Goal: Find specific page/section: Find specific page/section

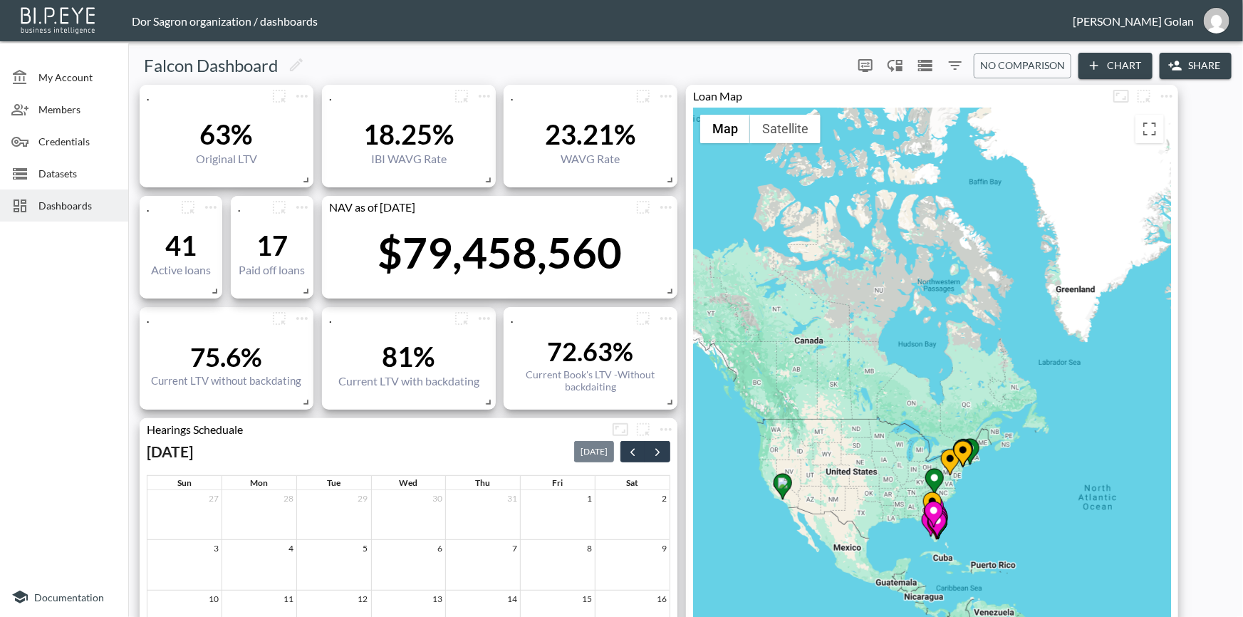
drag, startPoint x: 858, startPoint y: 448, endPoint x: 862, endPoint y: 437, distance: 12.2
click at [862, 437] on div "To activate drag with keyboard, press Alt + Enter. Once in keyboard drag state,…" at bounding box center [932, 475] width 478 height 735
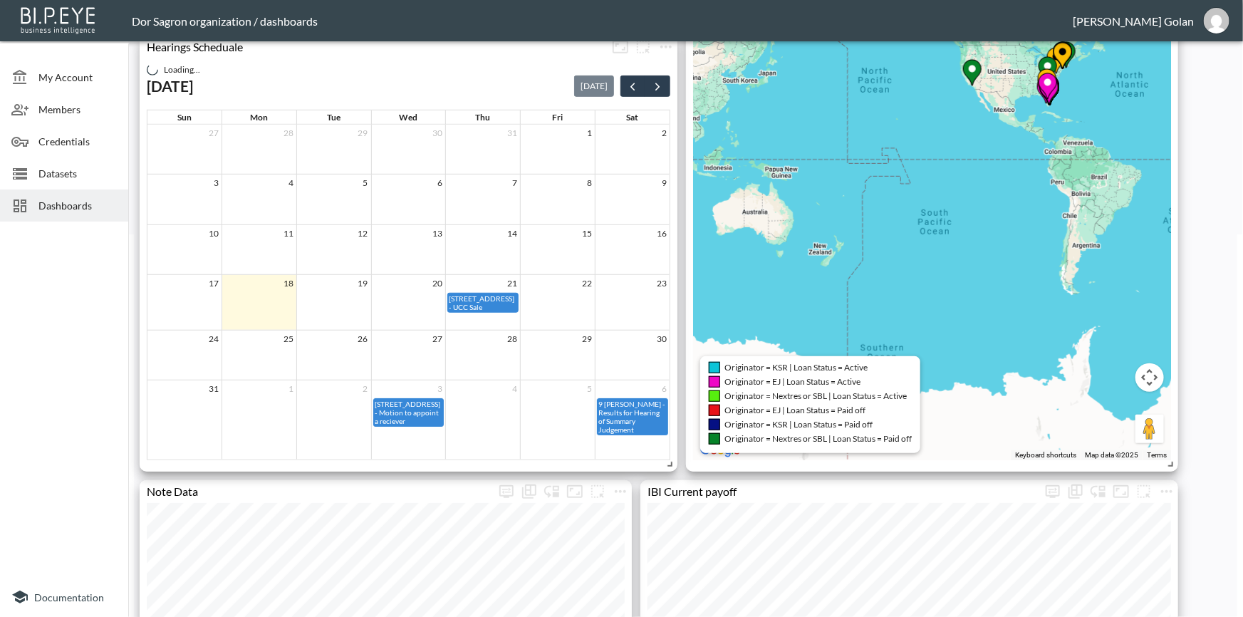
scroll to position [388, 0]
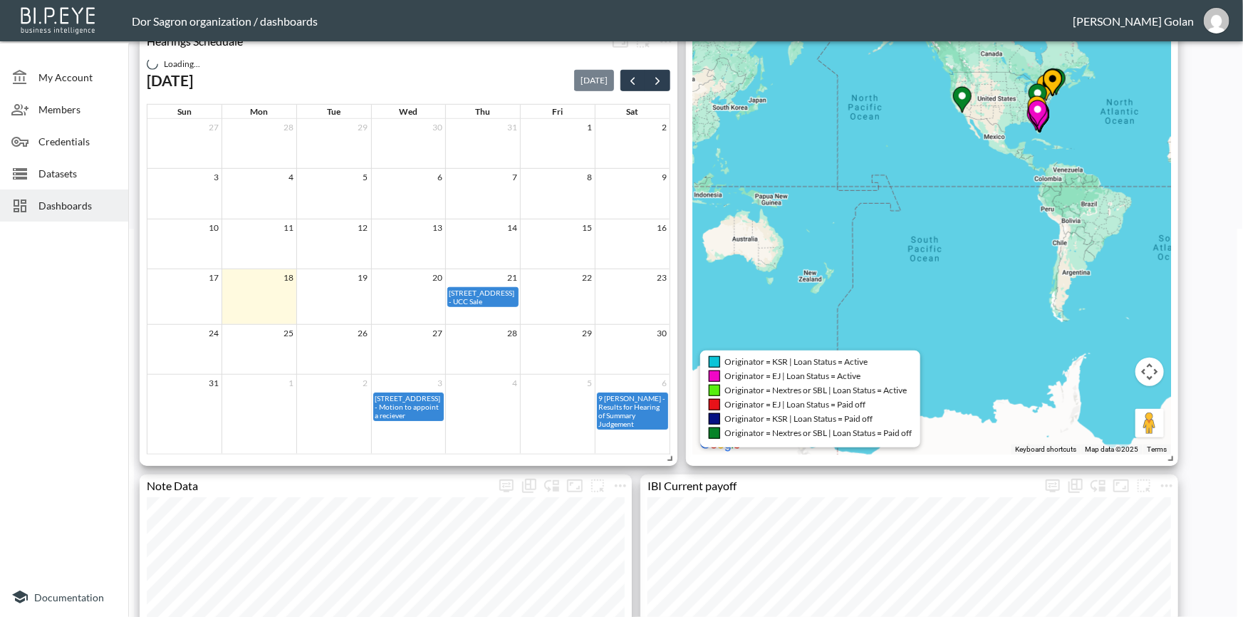
drag, startPoint x: 1017, startPoint y: 319, endPoint x: 990, endPoint y: 271, distance: 55.5
click at [1017, 320] on div "To activate drag with keyboard, press Alt + Enter. Once in keyboard drag state,…" at bounding box center [932, 86] width 478 height 735
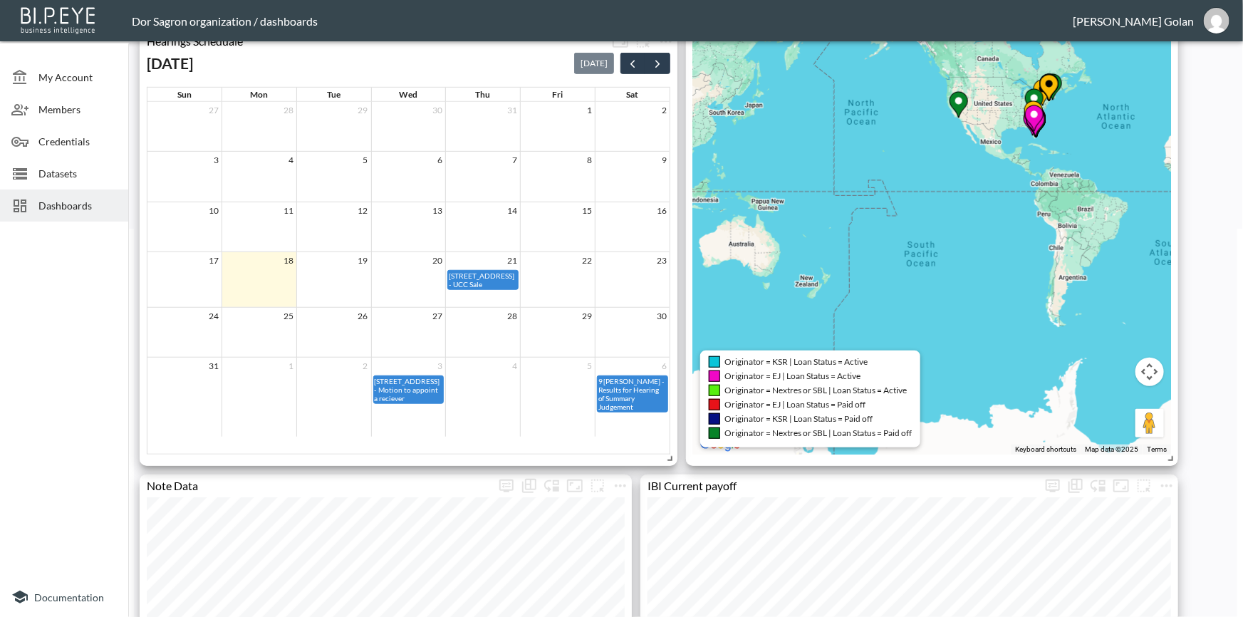
click at [947, 363] on div "To activate drag with keyboard, press Alt + Enter. Once in keyboard drag state,…" at bounding box center [932, 86] width 478 height 735
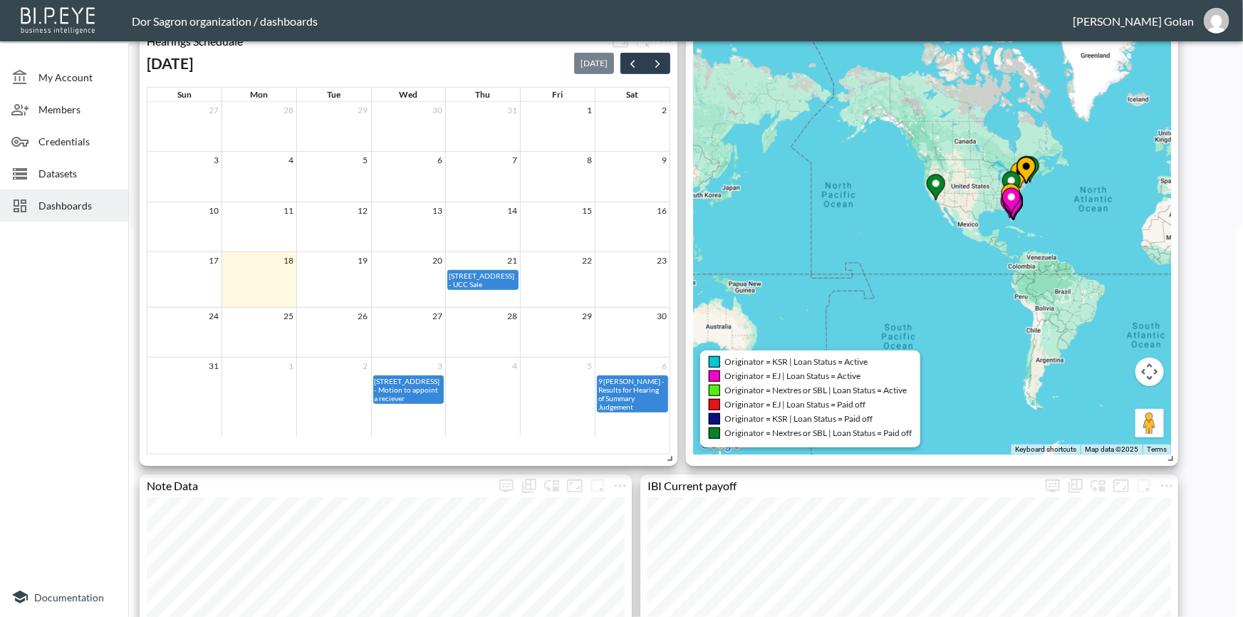
drag, startPoint x: 873, startPoint y: 273, endPoint x: 869, endPoint y: 286, distance: 14.2
click at [869, 286] on div "To activate drag with keyboard, press Alt + Enter. Once in keyboard drag state,…" at bounding box center [932, 86] width 478 height 735
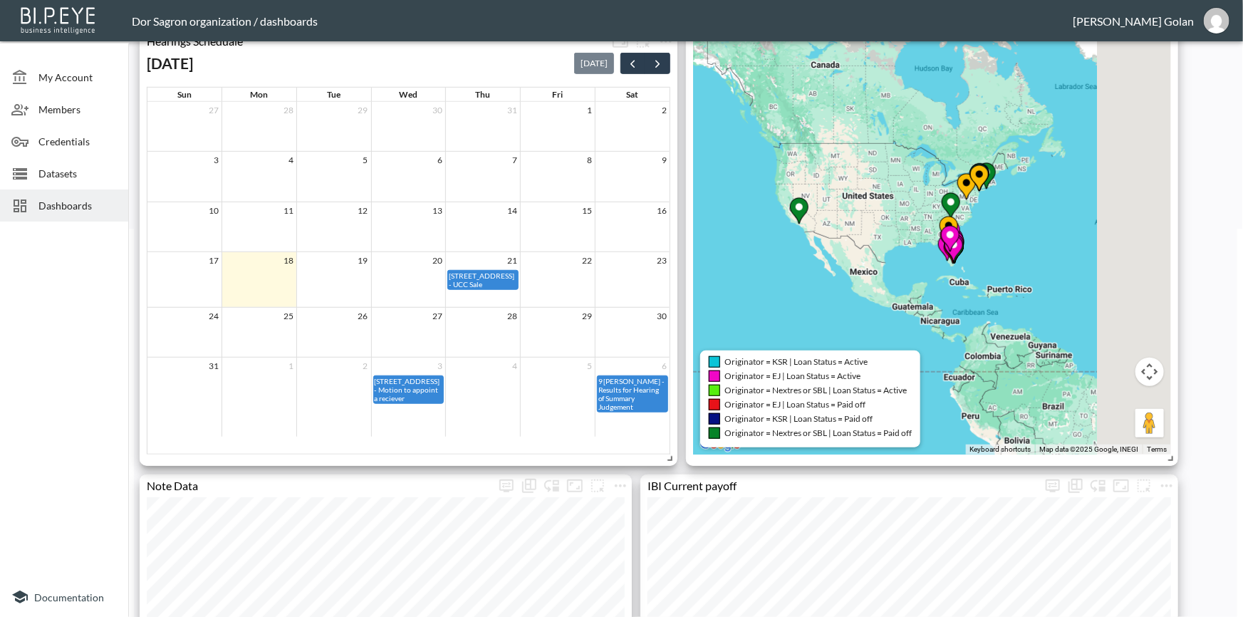
drag, startPoint x: 1045, startPoint y: 216, endPoint x: 888, endPoint y: 236, distance: 158.0
click at [889, 234] on div "To activate drag with keyboard, press Alt + Enter. Once in keyboard drag state,…" at bounding box center [932, 86] width 478 height 735
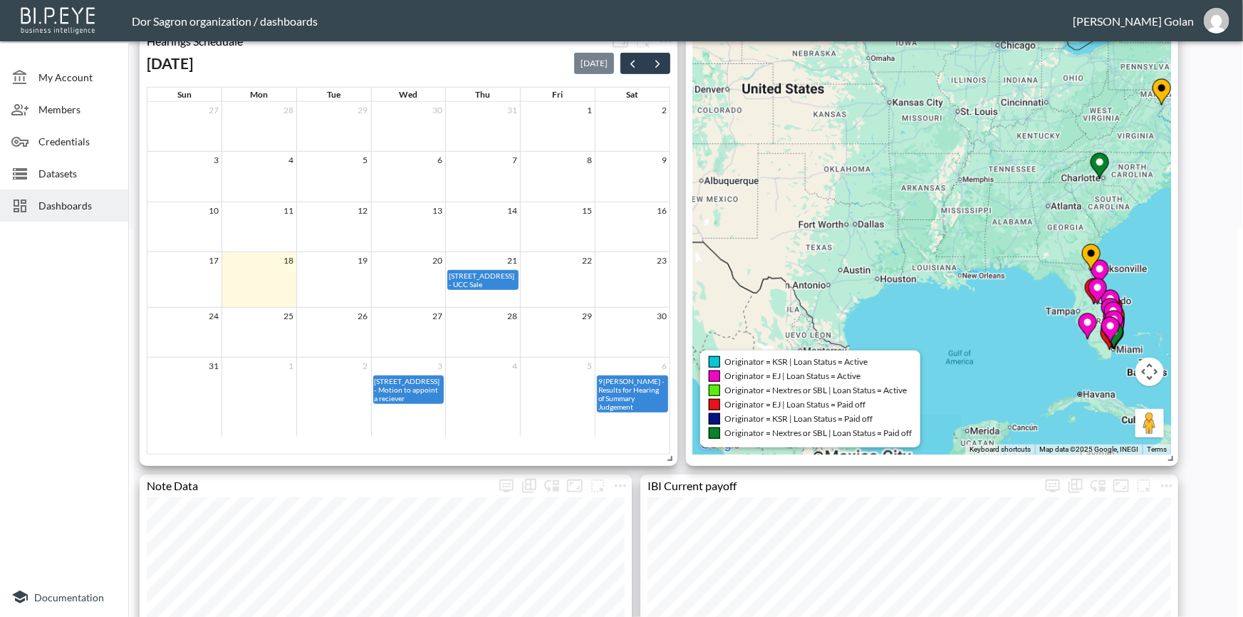
drag, startPoint x: 992, startPoint y: 230, endPoint x: 824, endPoint y: 289, distance: 178.2
click at [824, 289] on div "To activate drag with keyboard, press Alt + Enter. Once in keyboard drag state,…" at bounding box center [932, 86] width 478 height 735
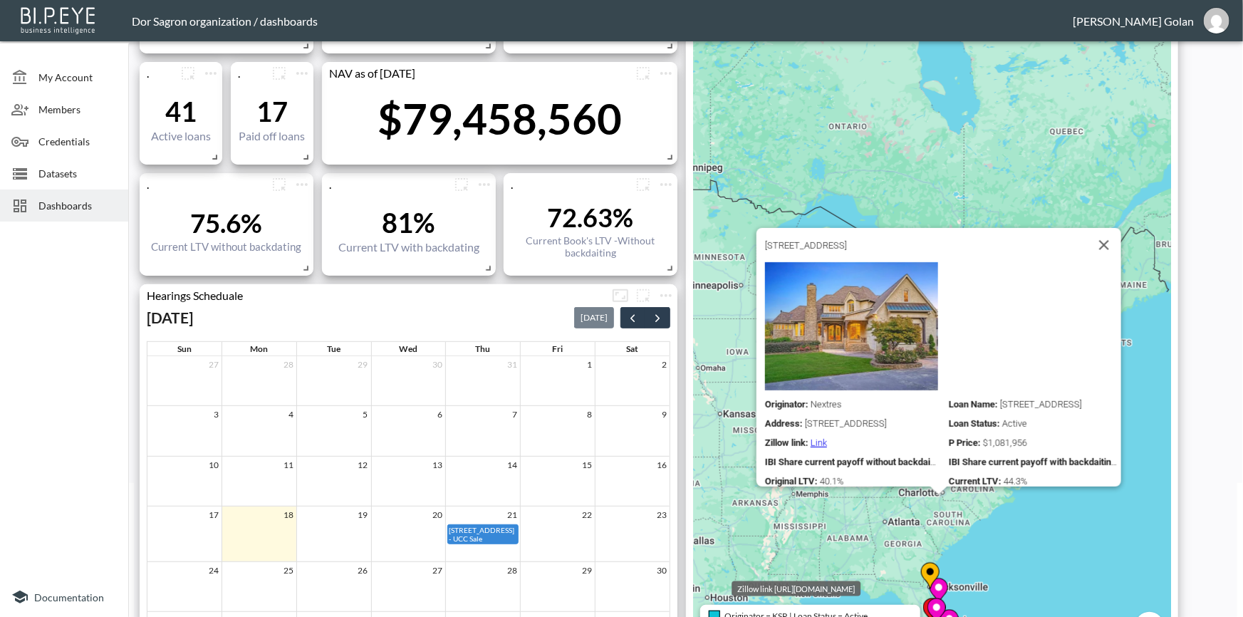
scroll to position [0, 0]
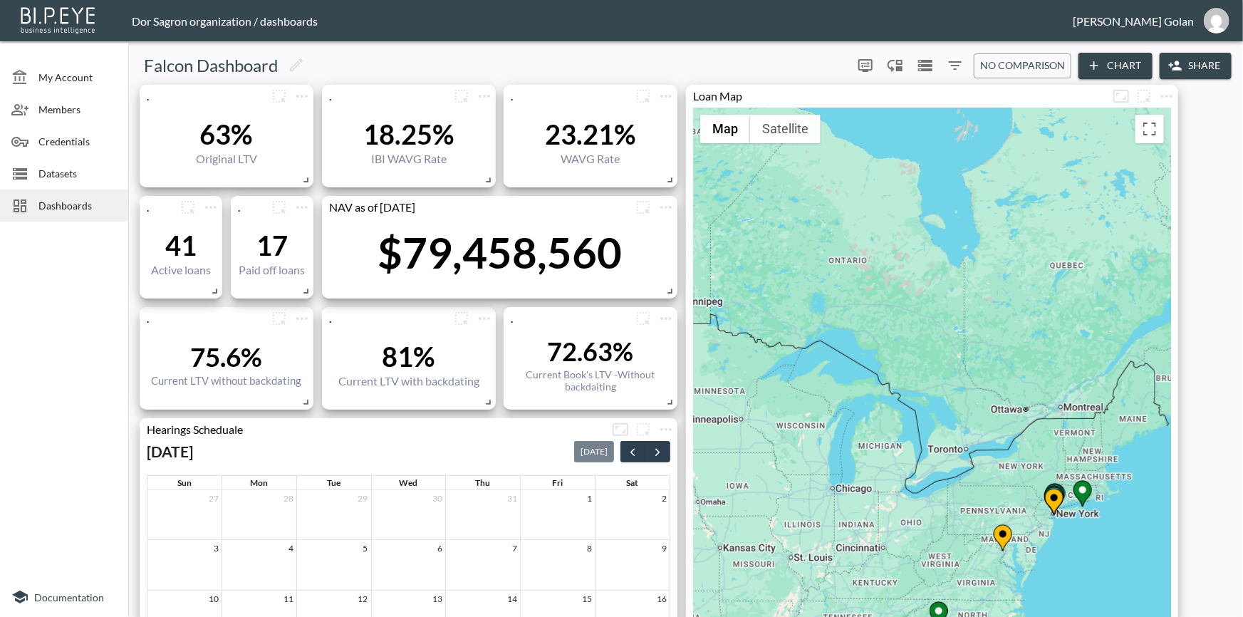
drag, startPoint x: 1082, startPoint y: 403, endPoint x: 1036, endPoint y: 254, distance: 155.9
click at [1039, 257] on div "To activate drag with keyboard, press Alt + Enter. Once in keyboard drag state,…" at bounding box center [932, 475] width 478 height 735
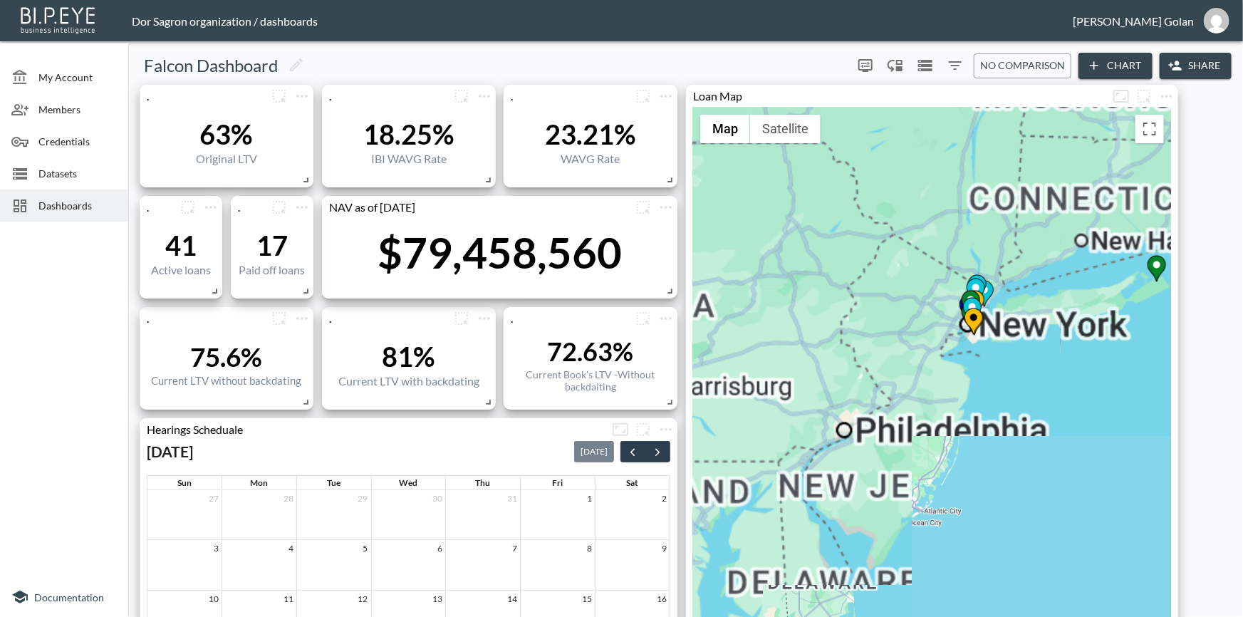
drag, startPoint x: 1020, startPoint y: 296, endPoint x: 963, endPoint y: 427, distance: 143.6
click at [978, 471] on div "To activate drag with keyboard, press Alt + Enter. Once in keyboard drag state,…" at bounding box center [932, 475] width 478 height 735
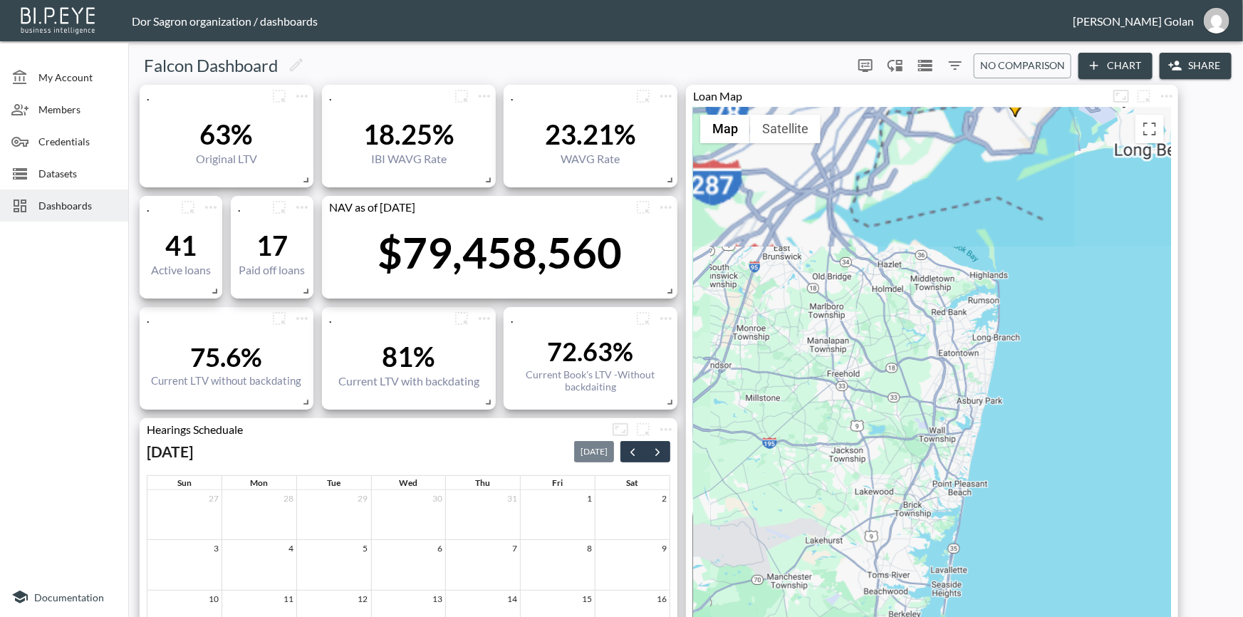
drag, startPoint x: 996, startPoint y: 285, endPoint x: 941, endPoint y: 544, distance: 264.4
click at [943, 546] on div "To activate drag with keyboard, press Alt + Enter. Once in keyboard drag state,…" at bounding box center [932, 475] width 478 height 735
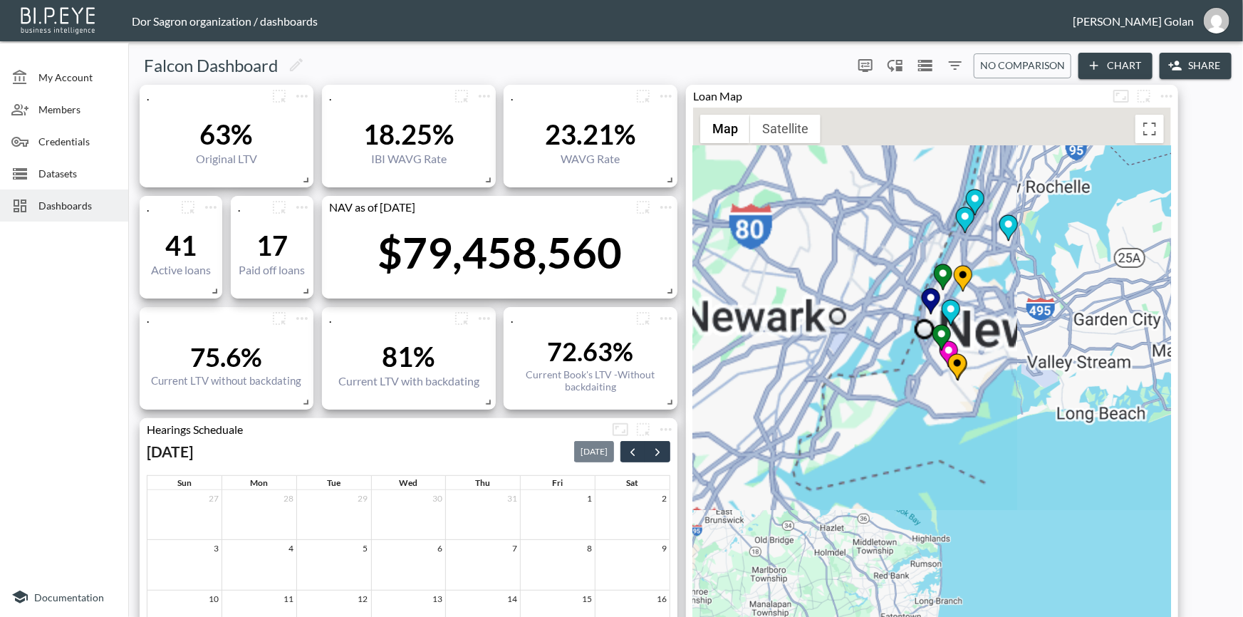
click at [999, 530] on div "To activate drag with keyboard, press Alt + Enter. Once in keyboard drag state,…" at bounding box center [932, 475] width 478 height 735
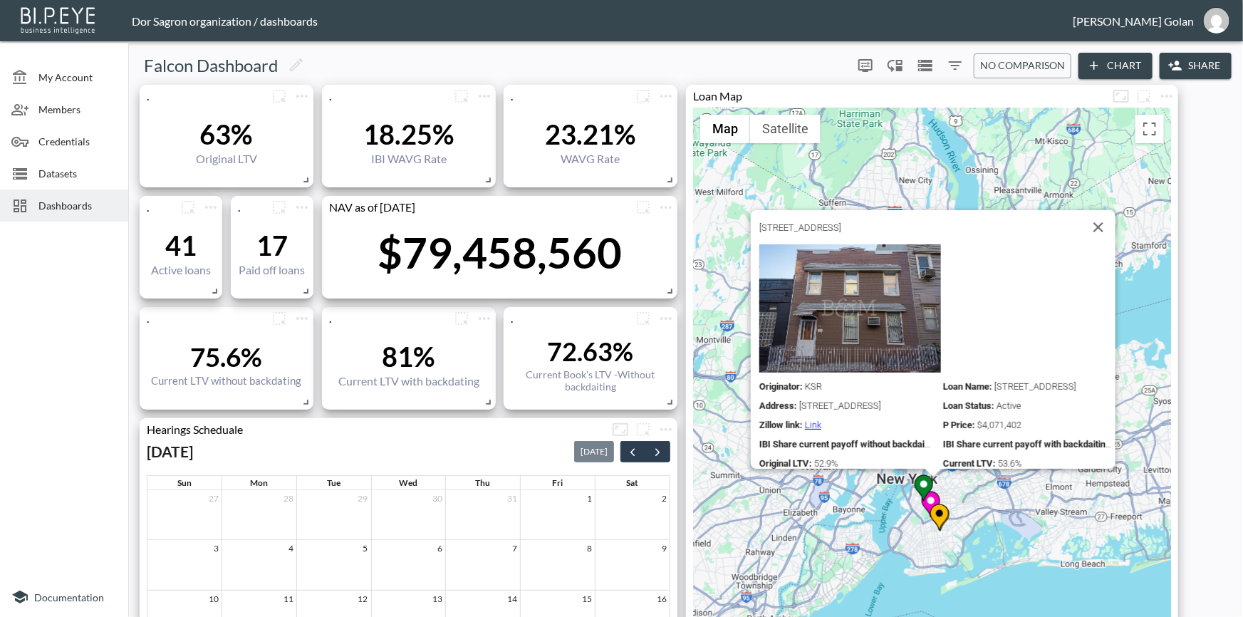
drag, startPoint x: 829, startPoint y: 563, endPoint x: 849, endPoint y: 509, distance: 56.8
click at [849, 509] on div "To activate drag with keyboard, press Alt + Enter. Once in keyboard drag state,…" at bounding box center [932, 475] width 478 height 735
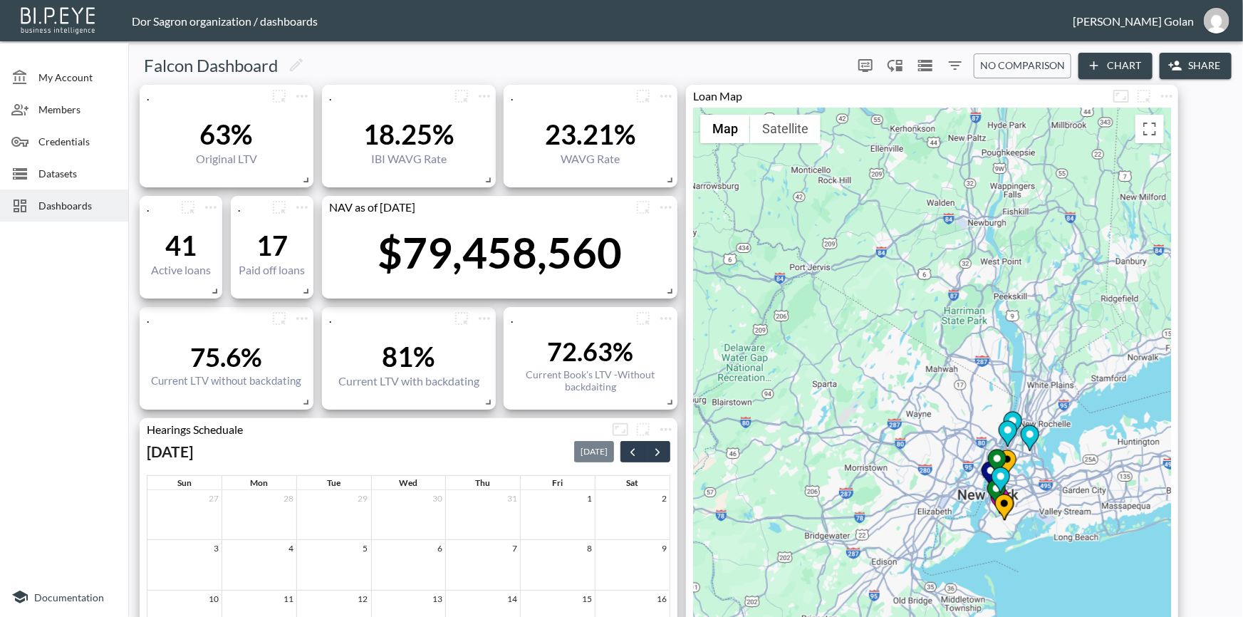
drag, startPoint x: 1084, startPoint y: 542, endPoint x: 1084, endPoint y: 497, distance: 45.6
click at [1084, 497] on div "To activate drag with keyboard, press Alt + Enter. Once in keyboard drag state,…" at bounding box center [932, 475] width 478 height 735
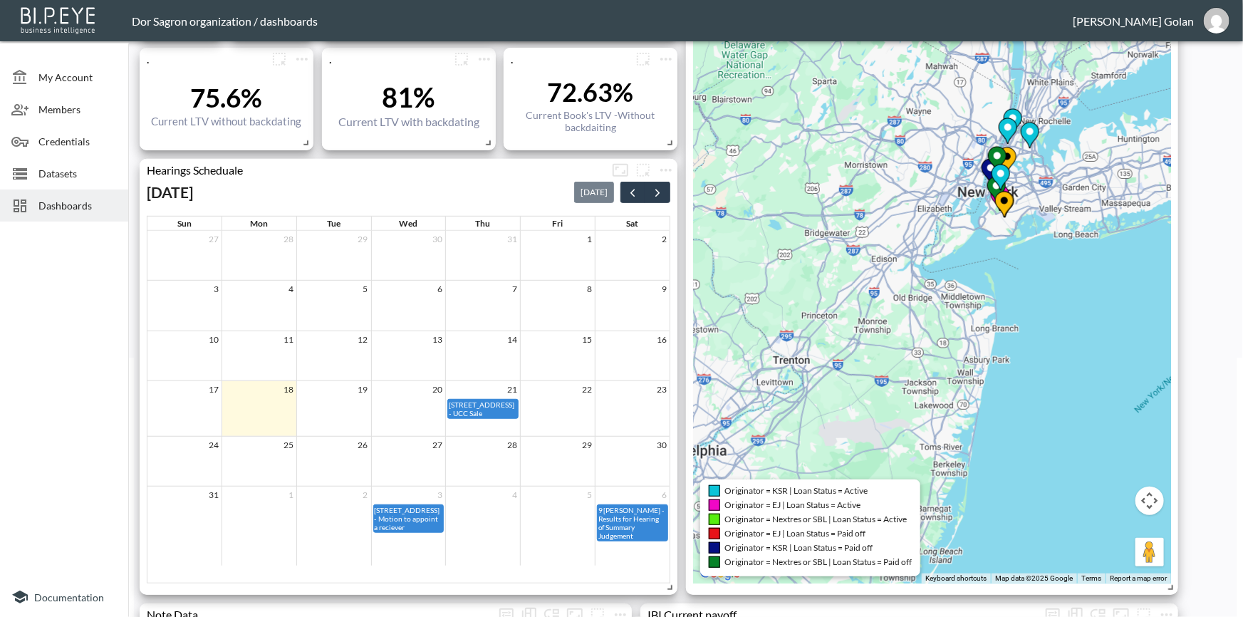
scroll to position [259, 0]
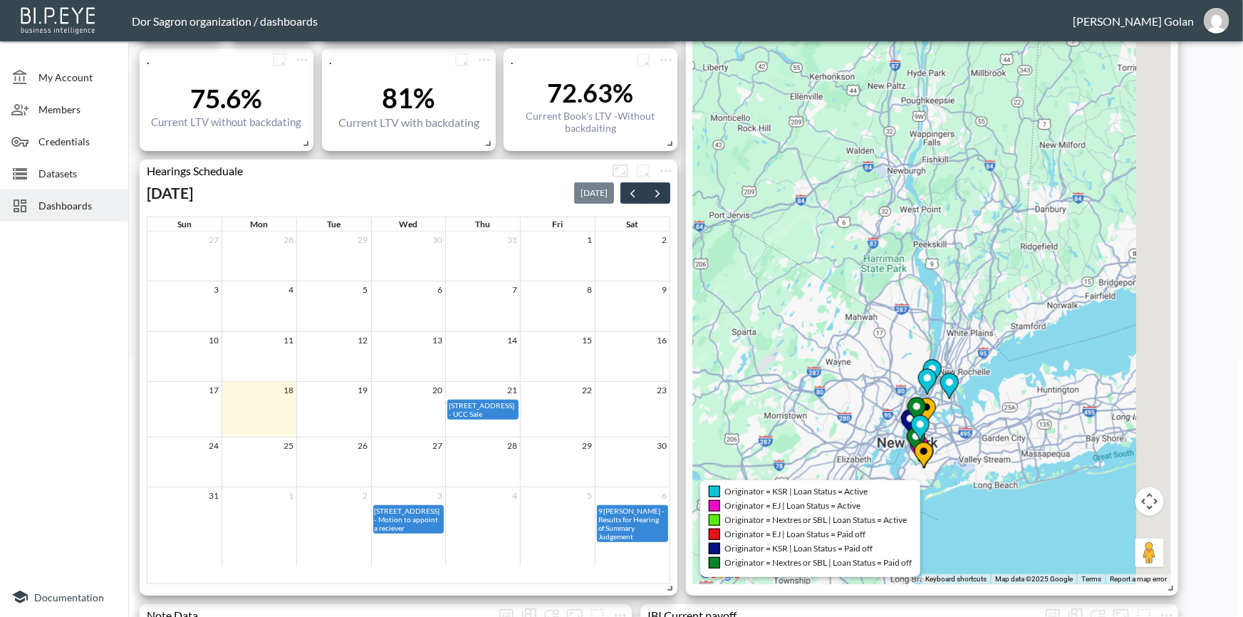
drag, startPoint x: 948, startPoint y: 283, endPoint x: 868, endPoint y: 534, distance: 263.2
click at [868, 534] on div "← Move left → Move right ↑ Move up ↓ Move down + Zoom in - Zoom out Home Jump l…" at bounding box center [932, 216] width 478 height 735
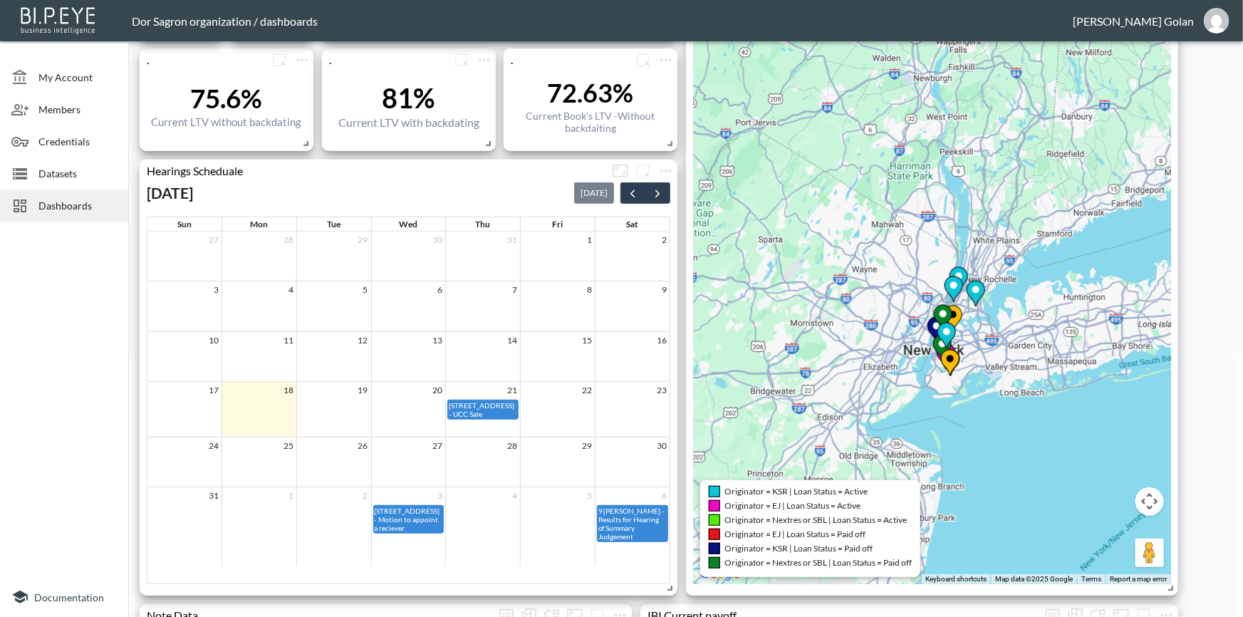
drag, startPoint x: 779, startPoint y: 415, endPoint x: 815, endPoint y: 288, distance: 131.7
click at [815, 288] on div "To activate drag with keyboard, press Alt + Enter. Once in keyboard drag state,…" at bounding box center [932, 216] width 478 height 735
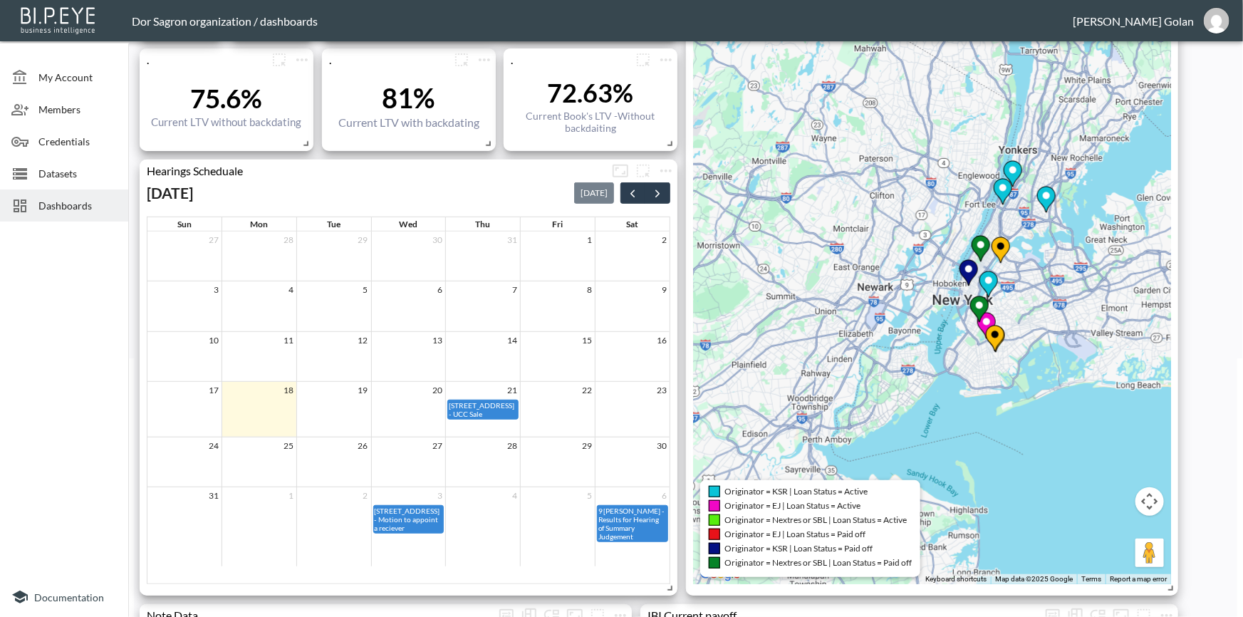
click at [955, 403] on div "To activate drag with keyboard, press Alt + Enter. Once in keyboard drag state,…" at bounding box center [932, 216] width 478 height 735
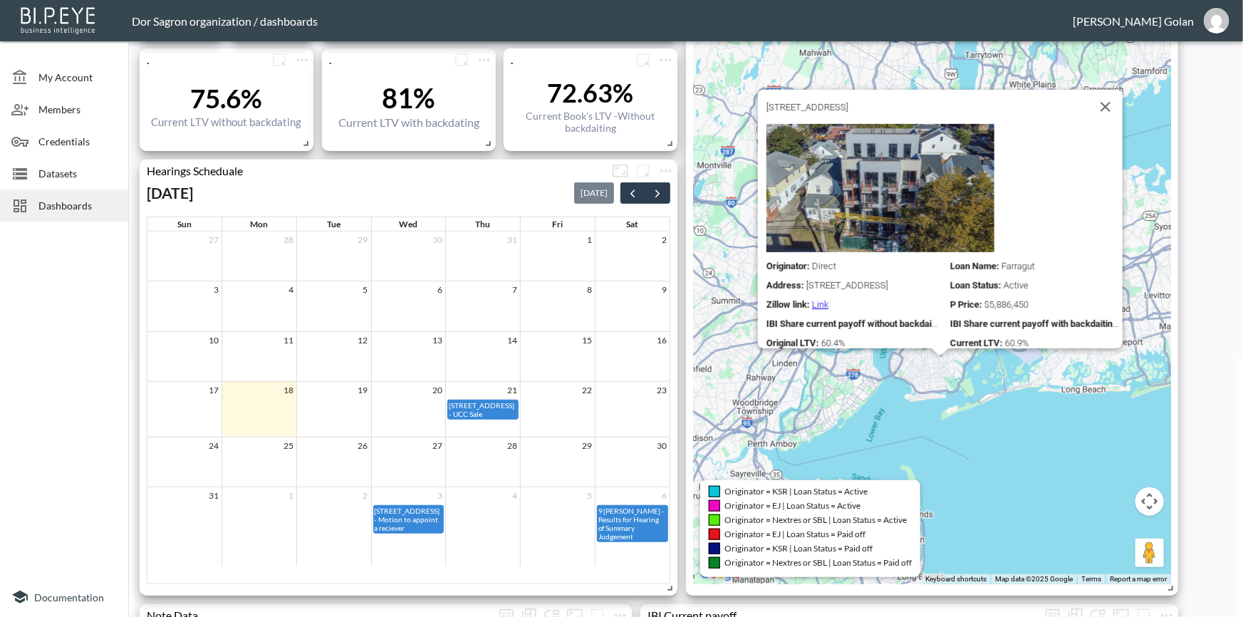
drag, startPoint x: 981, startPoint y: 413, endPoint x: 989, endPoint y: 477, distance: 63.9
click at [989, 477] on div "To activate drag with keyboard, press Alt + Enter. Once in keyboard drag state,…" at bounding box center [932, 216] width 478 height 735
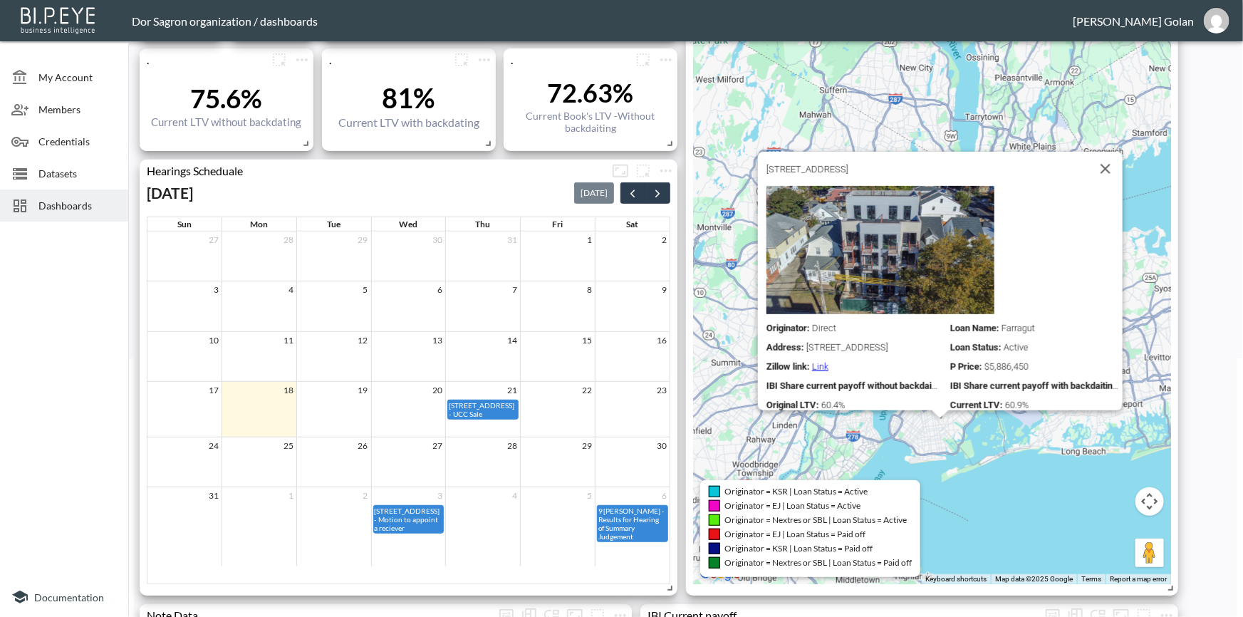
click at [1016, 483] on div "To activate drag with keyboard, press Alt + Enter. Once in keyboard drag state,…" at bounding box center [932, 216] width 478 height 735
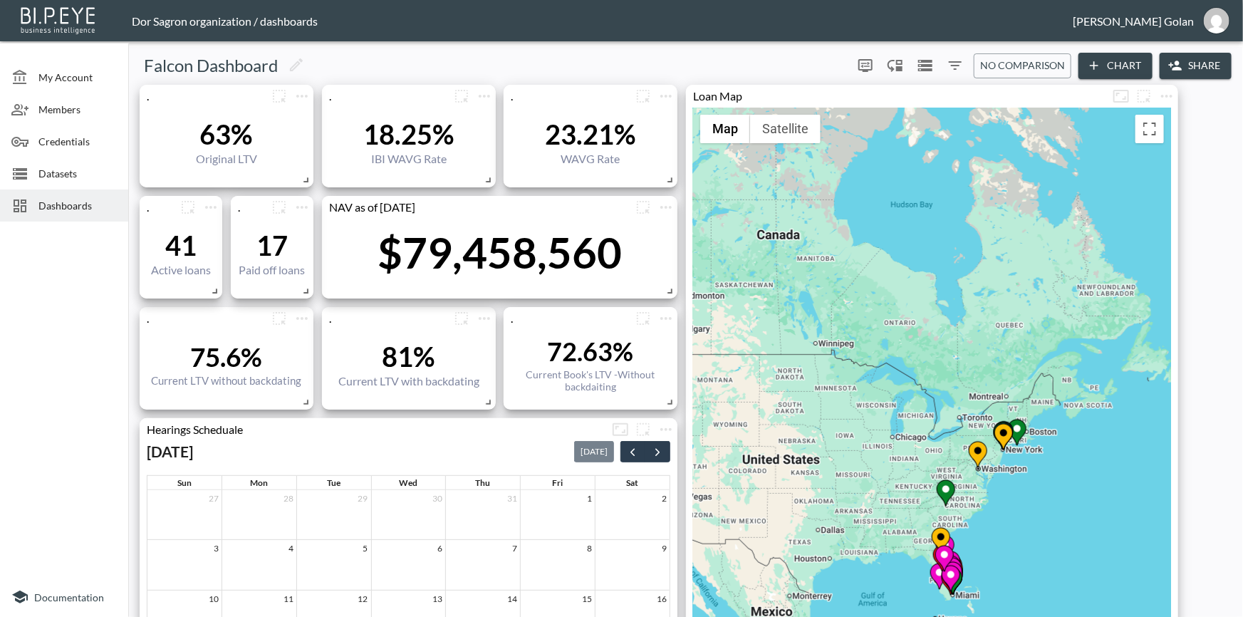
drag, startPoint x: 1047, startPoint y: 453, endPoint x: 898, endPoint y: 435, distance: 150.0
click at [905, 435] on div "To activate drag with keyboard, press Alt + Enter. Once in keyboard drag state,…" at bounding box center [932, 475] width 478 height 735
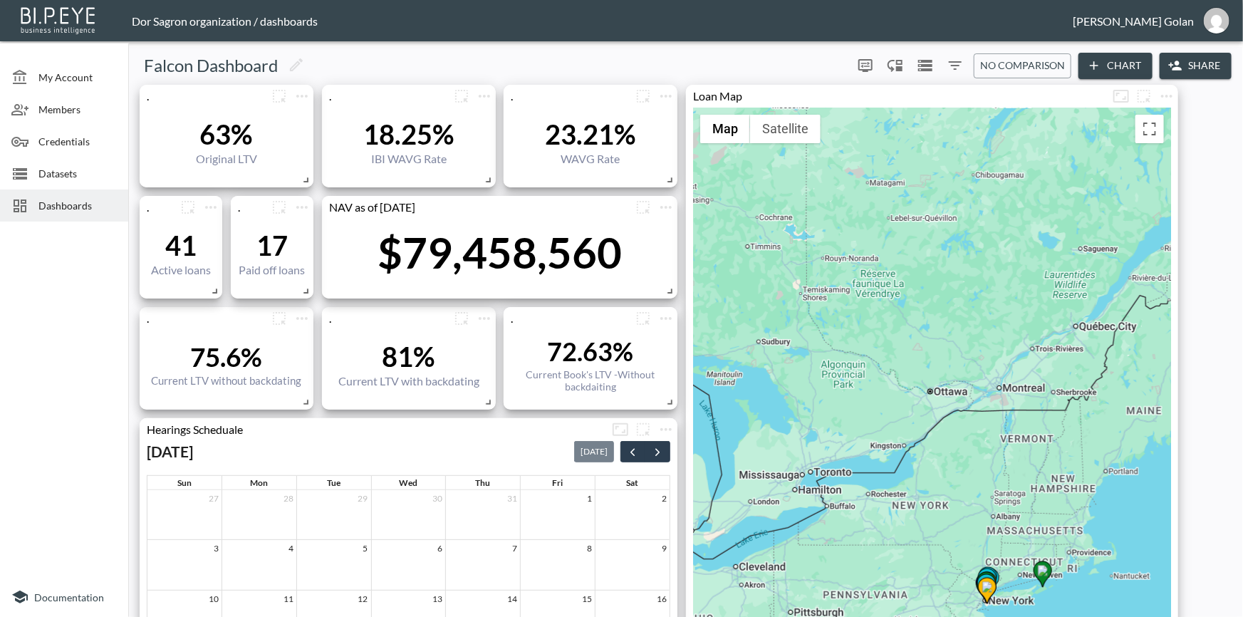
click at [898, 375] on div "To activate drag with keyboard, press Alt + Enter. Once in keyboard drag state,…" at bounding box center [932, 475] width 478 height 735
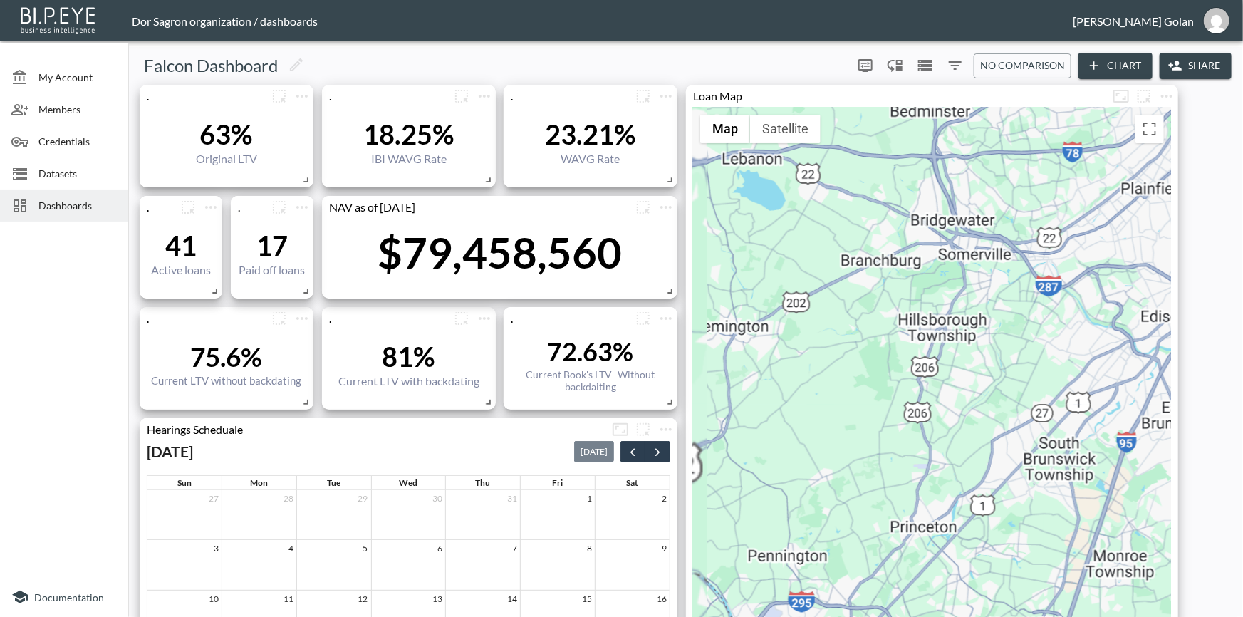
drag, startPoint x: 801, startPoint y: 411, endPoint x: 721, endPoint y: 471, distance: 99.7
click at [715, 463] on div "To activate drag with keyboard, press Alt + Enter. Once in keyboard drag state,…" at bounding box center [932, 475] width 478 height 735
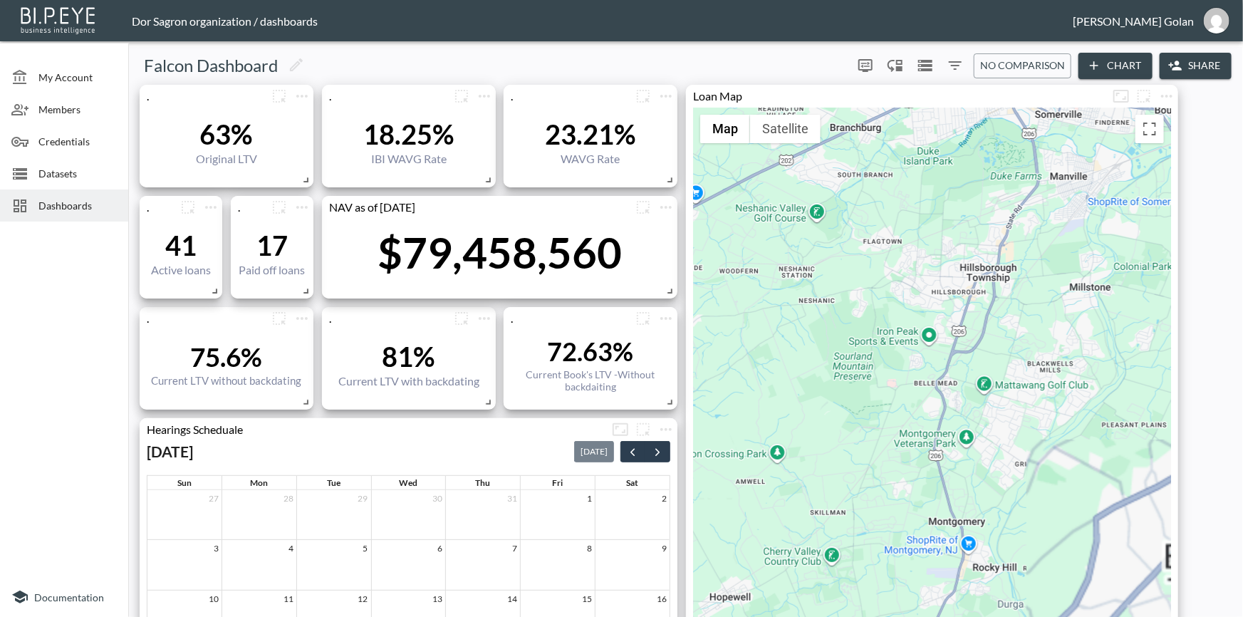
drag, startPoint x: 984, startPoint y: 358, endPoint x: 774, endPoint y: 505, distance: 256.8
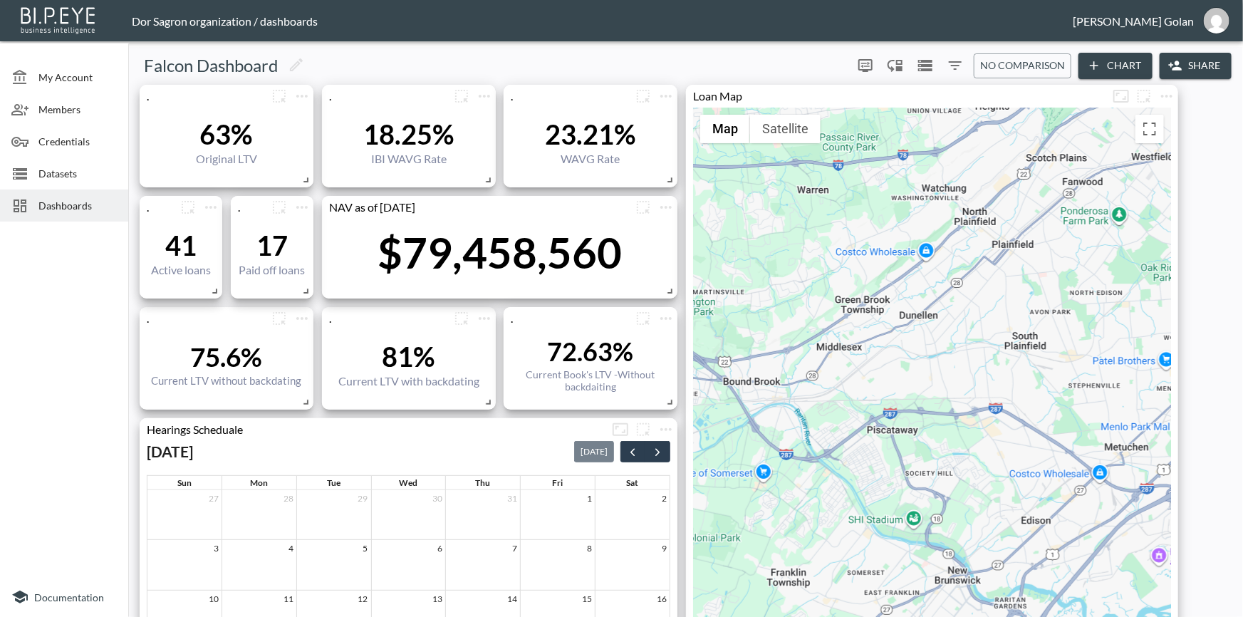
drag, startPoint x: 996, startPoint y: 358, endPoint x: 876, endPoint y: 452, distance: 152.8
click at [876, 451] on div "To activate drag with keyboard, press Alt + Enter. Once in keyboard drag state,…" at bounding box center [932, 475] width 478 height 735
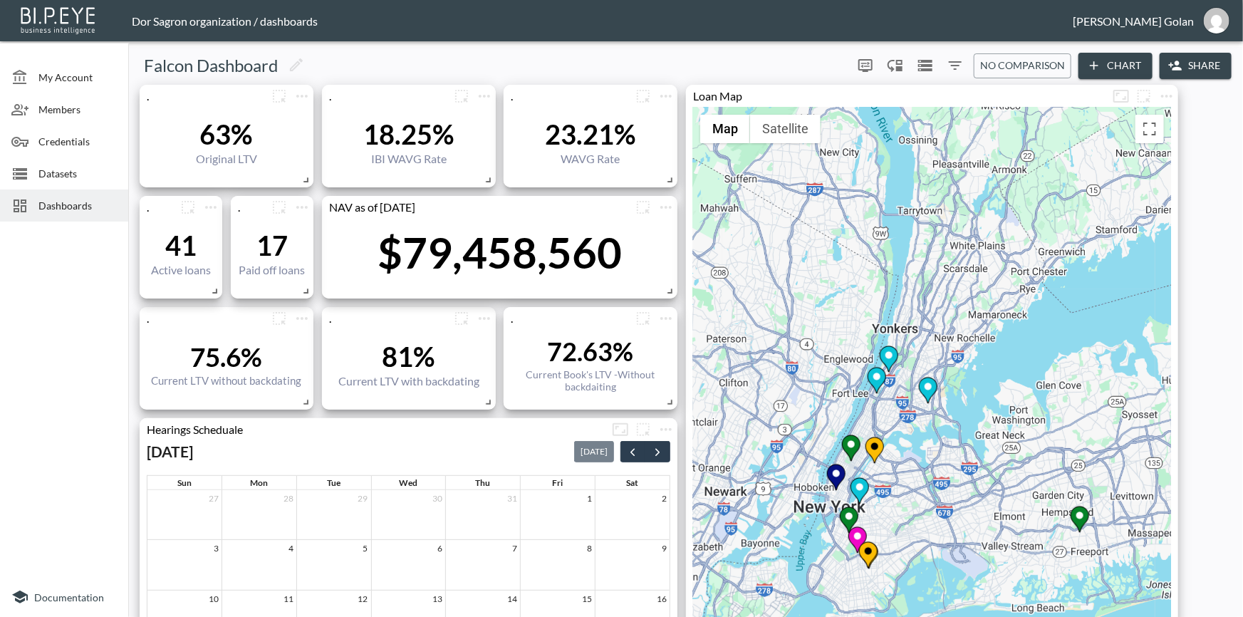
drag, startPoint x: 965, startPoint y: 398, endPoint x: 668, endPoint y: 558, distance: 336.6
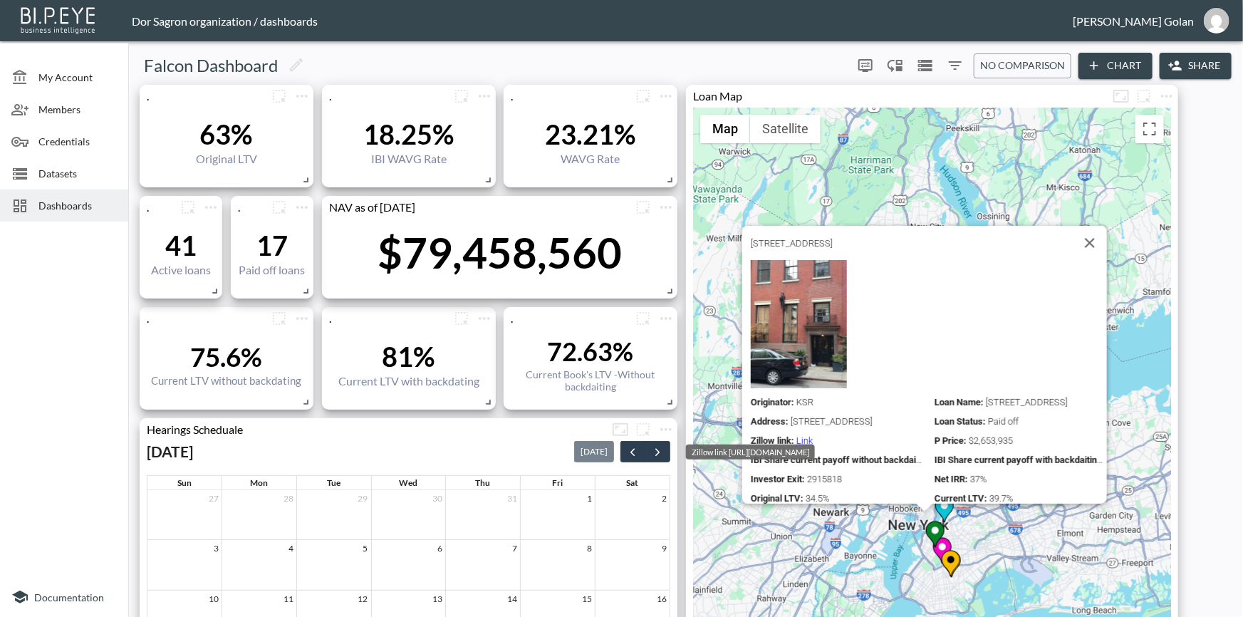
drag, startPoint x: 824, startPoint y: 575, endPoint x: 853, endPoint y: 553, distance: 36.1
click at [853, 553] on div "To activate drag with keyboard, press Alt + Enter. Once in keyboard drag state,…" at bounding box center [932, 475] width 478 height 735
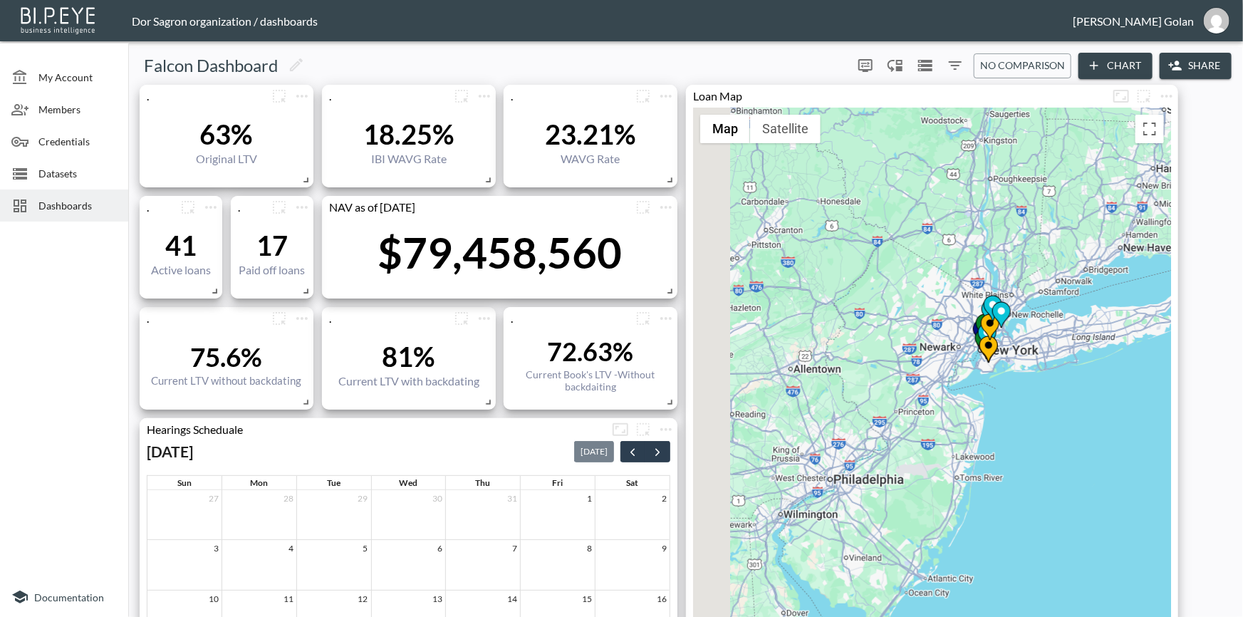
drag, startPoint x: 903, startPoint y: 373, endPoint x: 916, endPoint y: 354, distance: 22.5
click at [916, 354] on div "To activate drag with keyboard, press Alt + Enter. Once in keyboard drag state,…" at bounding box center [932, 475] width 478 height 735
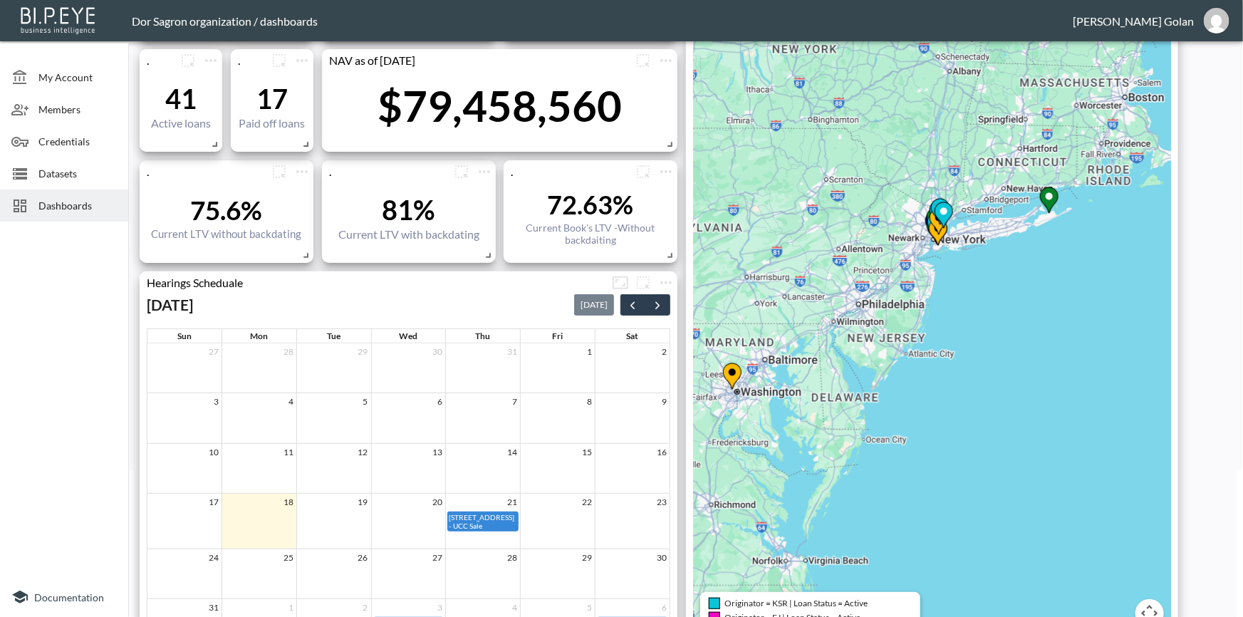
scroll to position [259, 0]
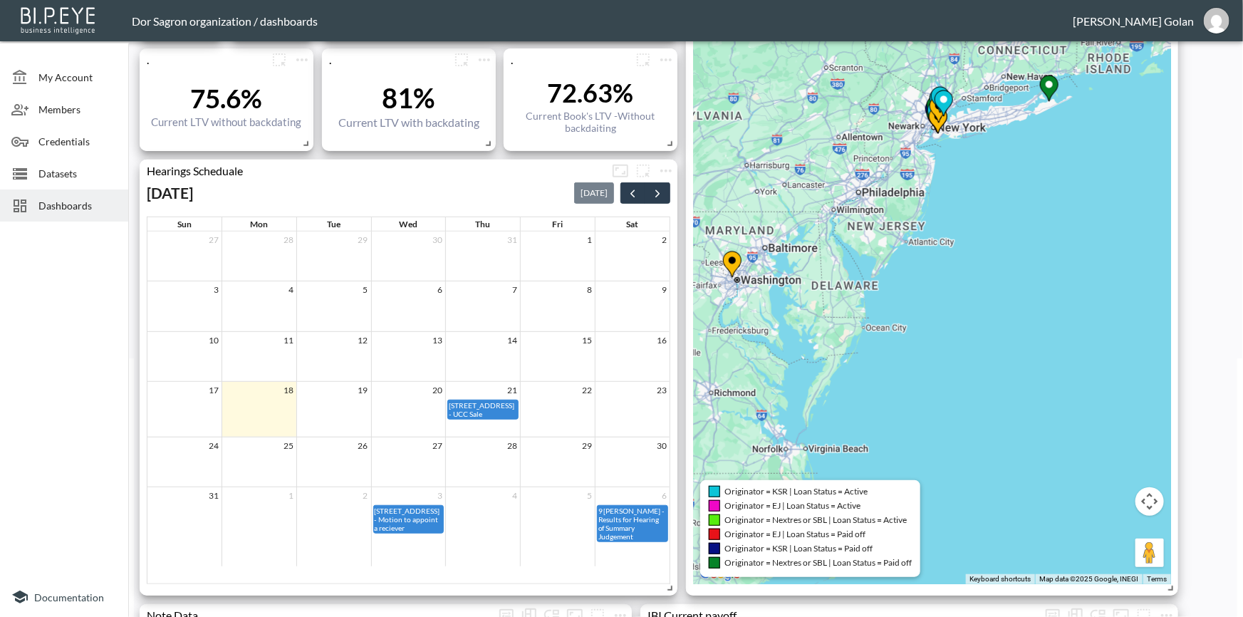
drag, startPoint x: 878, startPoint y: 276, endPoint x: 988, endPoint y: 388, distance: 157.2
click at [988, 382] on div "To activate drag with keyboard, press Alt + Enter. Once in keyboard drag state,…" at bounding box center [932, 216] width 478 height 735
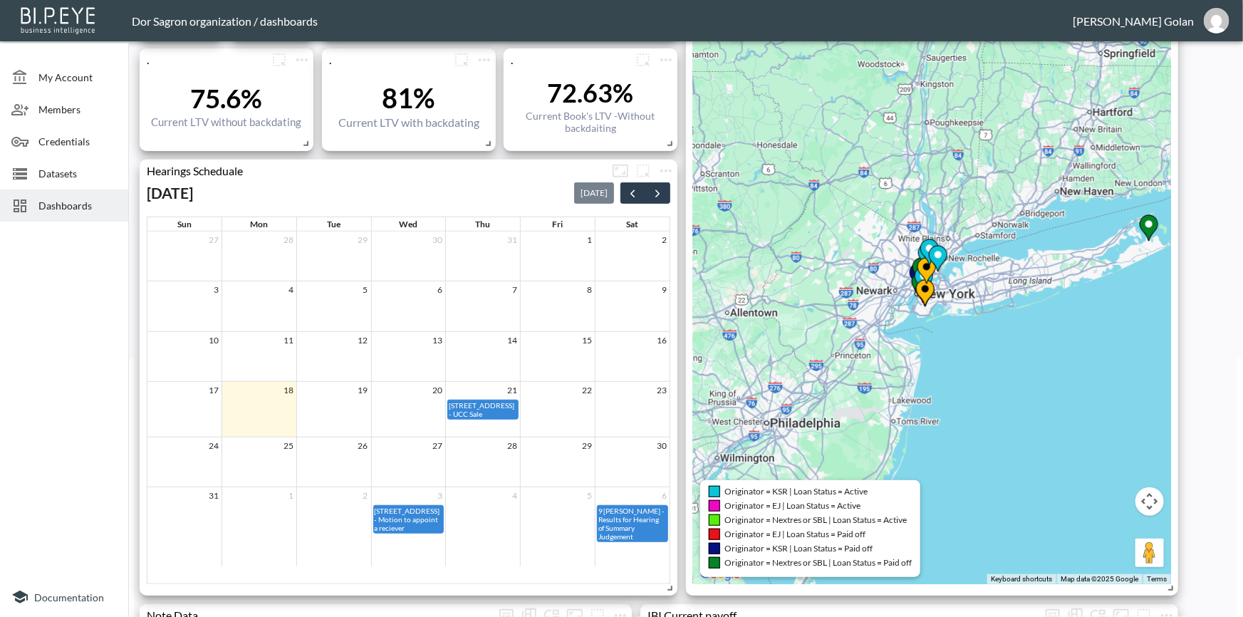
drag, startPoint x: 921, startPoint y: 387, endPoint x: 906, endPoint y: 427, distance: 42.6
click at [907, 422] on div "To activate drag with keyboard, press Alt + Enter. Once in keyboard drag state,…" at bounding box center [932, 216] width 478 height 735
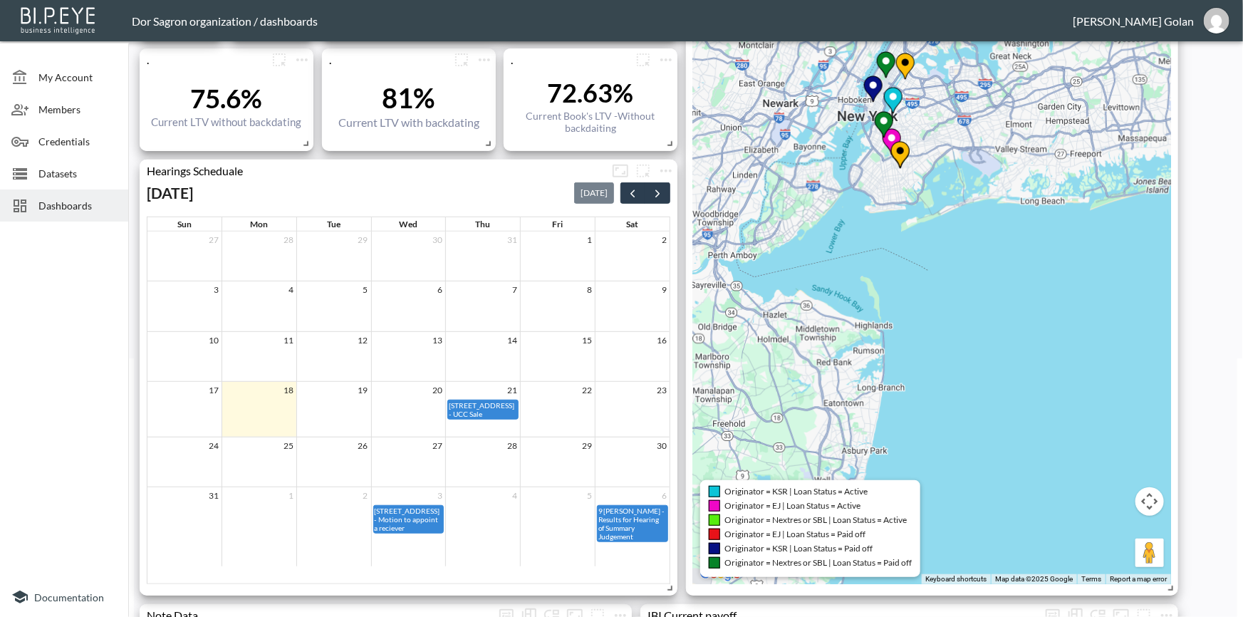
drag, startPoint x: 908, startPoint y: 294, endPoint x: 937, endPoint y: 470, distance: 177.6
click at [938, 467] on div "To activate drag with keyboard, press Alt + Enter. Once in keyboard drag state,…" at bounding box center [932, 216] width 478 height 735
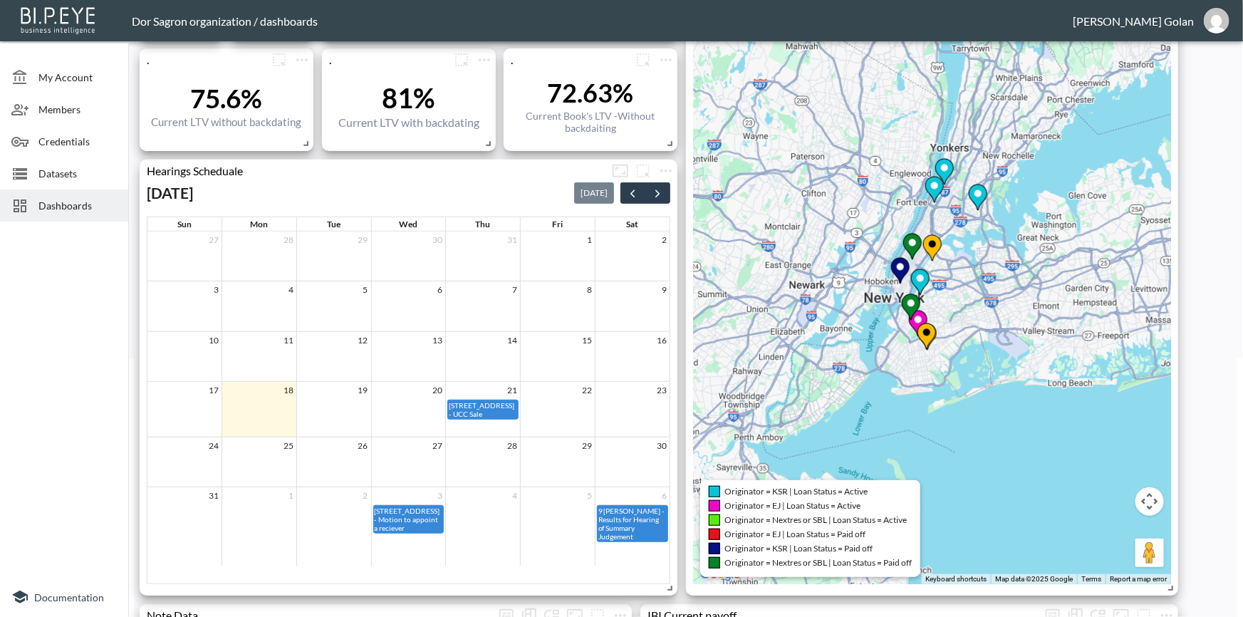
drag, startPoint x: 968, startPoint y: 460, endPoint x: 988, endPoint y: 520, distance: 63.8
click at [988, 520] on div "To activate drag with keyboard, press Alt + Enter. Once in keyboard drag state,…" at bounding box center [932, 216] width 478 height 735
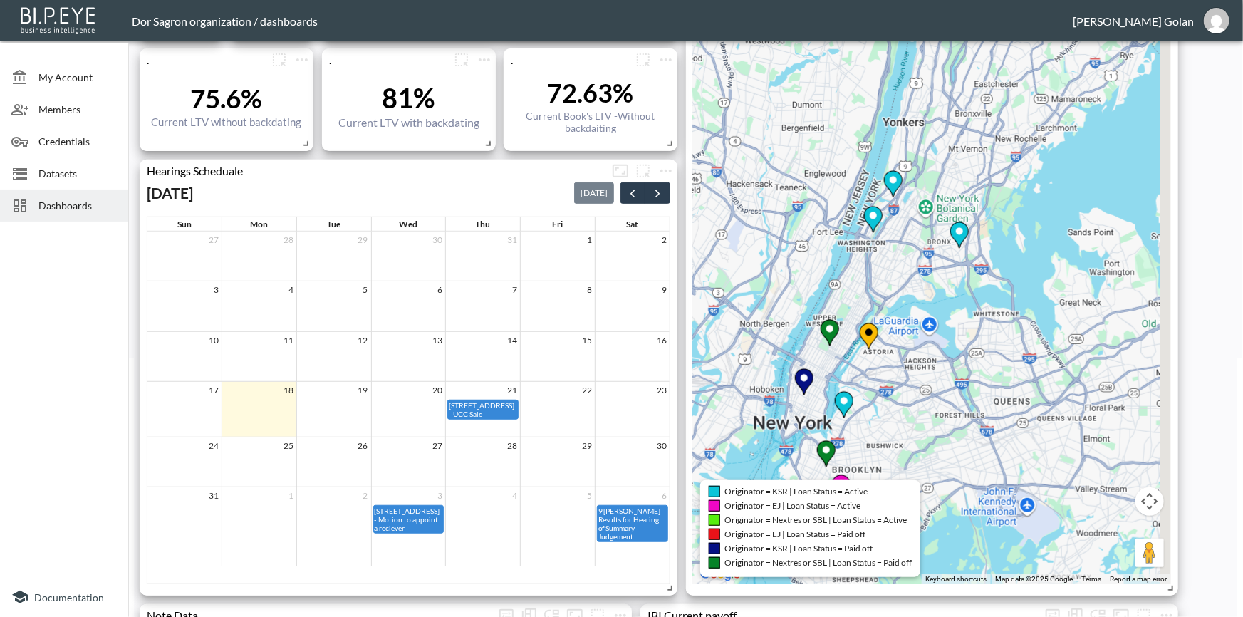
drag, startPoint x: 844, startPoint y: 267, endPoint x: 762, endPoint y: 465, distance: 214.1
click at [762, 465] on div "To activate drag with keyboard, press Alt + Enter. Once in keyboard drag state,…" at bounding box center [932, 216] width 478 height 735
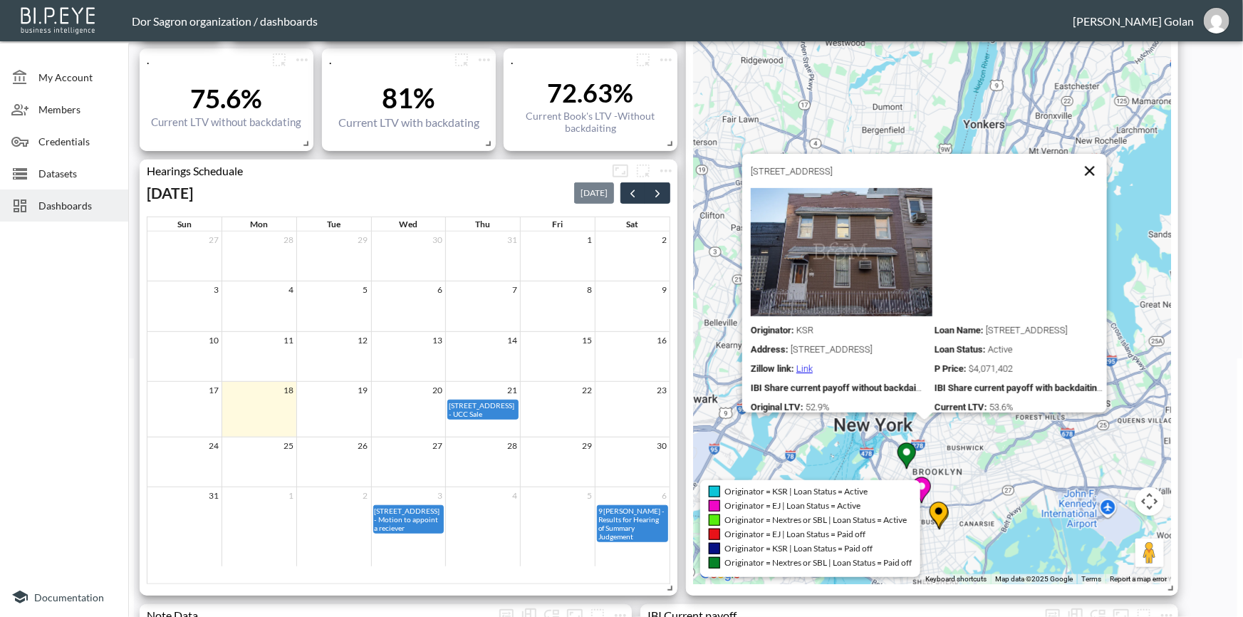
click at [1094, 155] on button "Close" at bounding box center [1090, 171] width 34 height 34
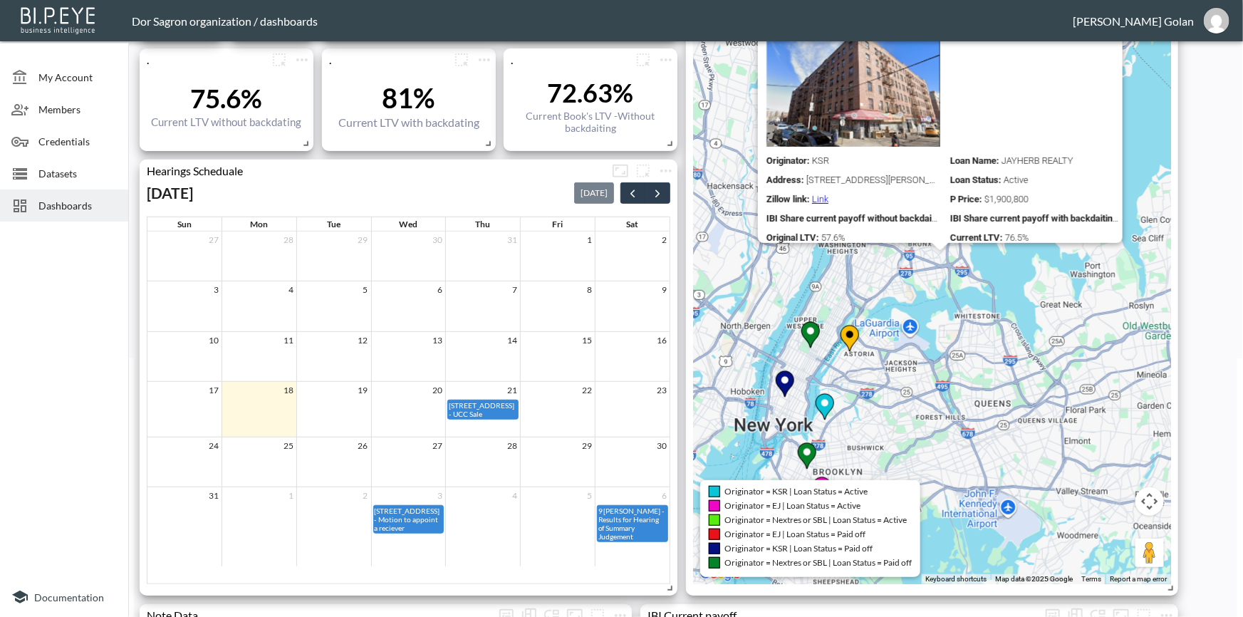
drag, startPoint x: 999, startPoint y: 334, endPoint x: 1037, endPoint y: 408, distance: 83.2
click at [1037, 408] on div "To activate drag with keyboard, press Alt + Enter. Once in keyboard drag state,…" at bounding box center [932, 216] width 478 height 735
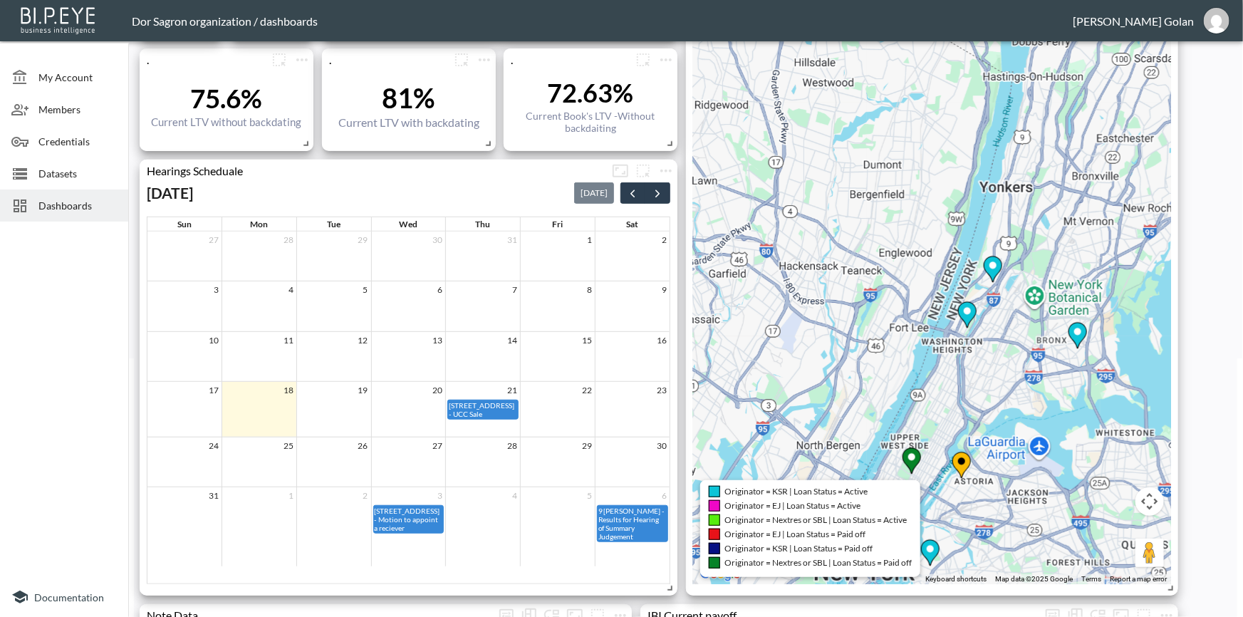
scroll to position [0, 0]
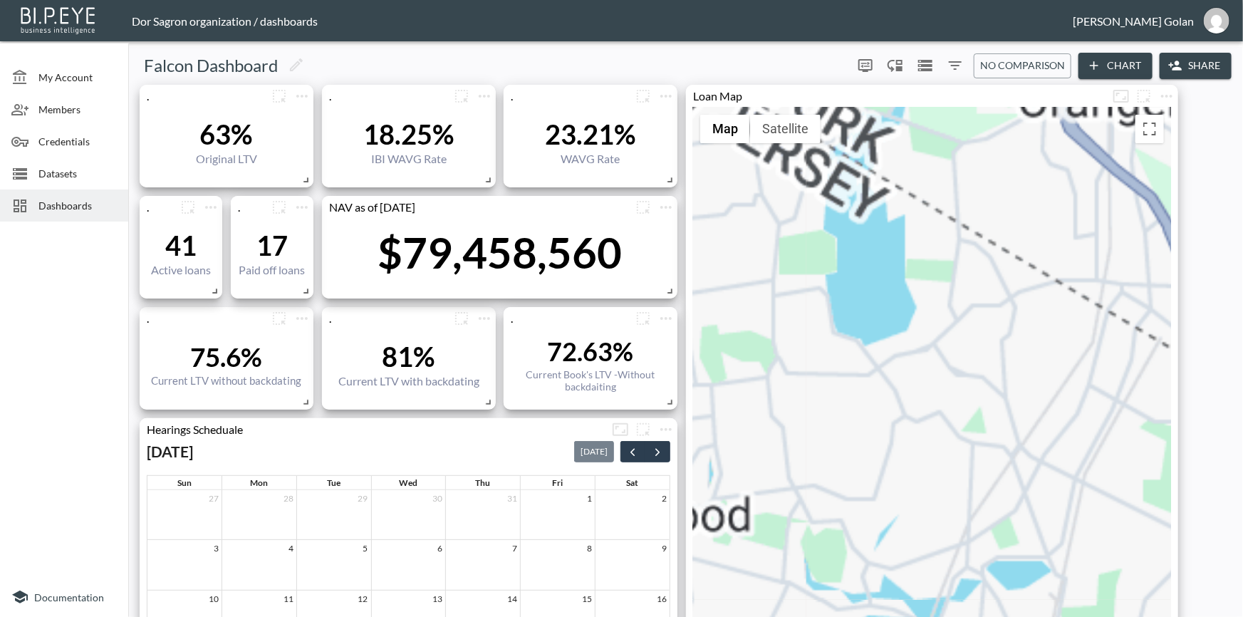
click at [866, 336] on div "To activate drag with keyboard, press Alt + Enter. Once in keyboard drag state,…" at bounding box center [932, 475] width 478 height 735
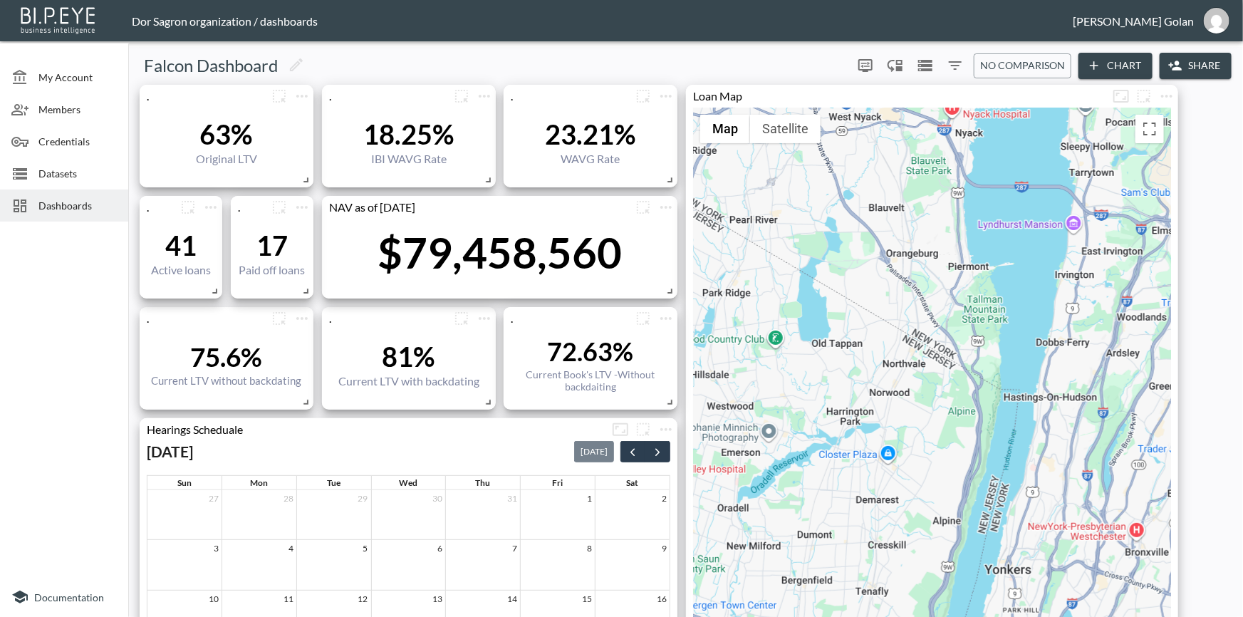
drag, startPoint x: 967, startPoint y: 335, endPoint x: 866, endPoint y: 342, distance: 101.4
click at [866, 342] on div "To activate drag with keyboard, press Alt + Enter. Once in keyboard drag state,…" at bounding box center [932, 475] width 478 height 735
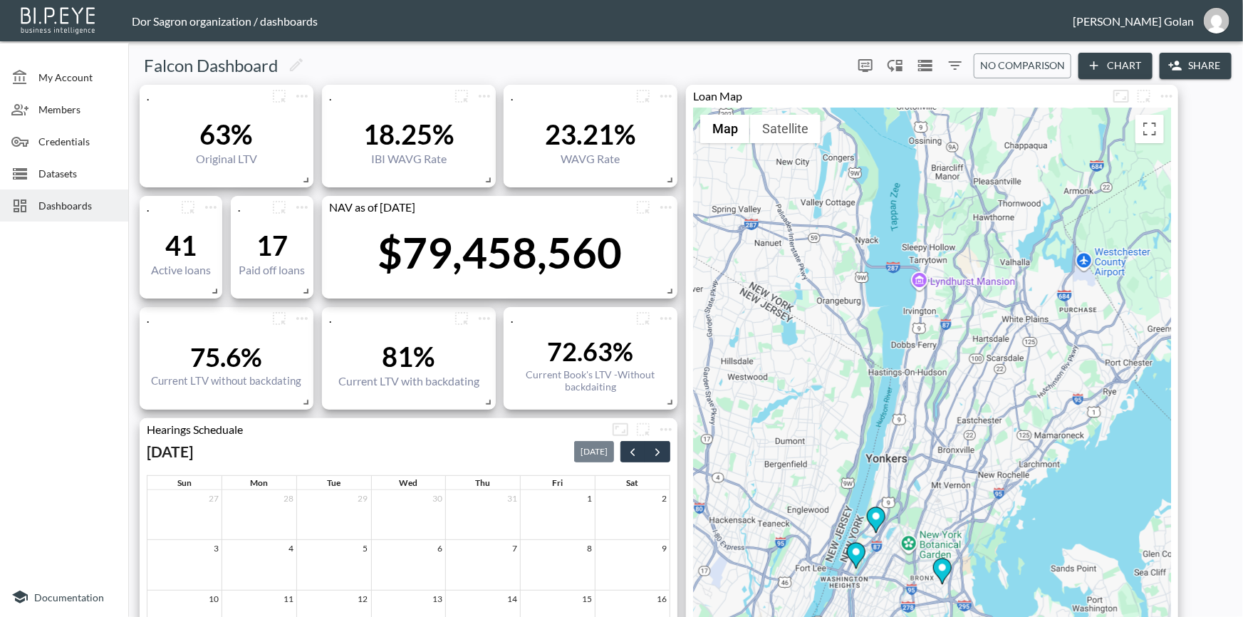
drag, startPoint x: 1017, startPoint y: 390, endPoint x: 943, endPoint y: 385, distance: 73.6
click at [943, 385] on div "To activate drag with keyboard, press Alt + Enter. Once in keyboard drag state,…" at bounding box center [932, 475] width 478 height 735
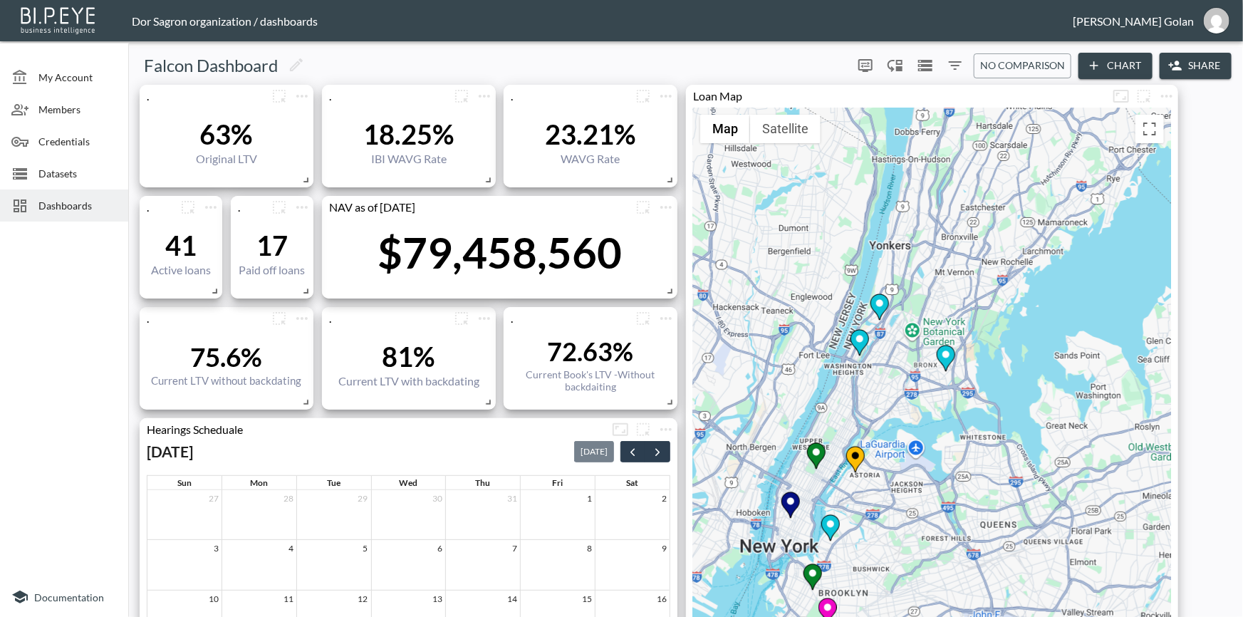
drag, startPoint x: 849, startPoint y: 463, endPoint x: 936, endPoint y: 247, distance: 233.0
click at [936, 247] on div "To activate drag with keyboard, press Alt + Enter. Once in keyboard drag state,…" at bounding box center [932, 475] width 478 height 735
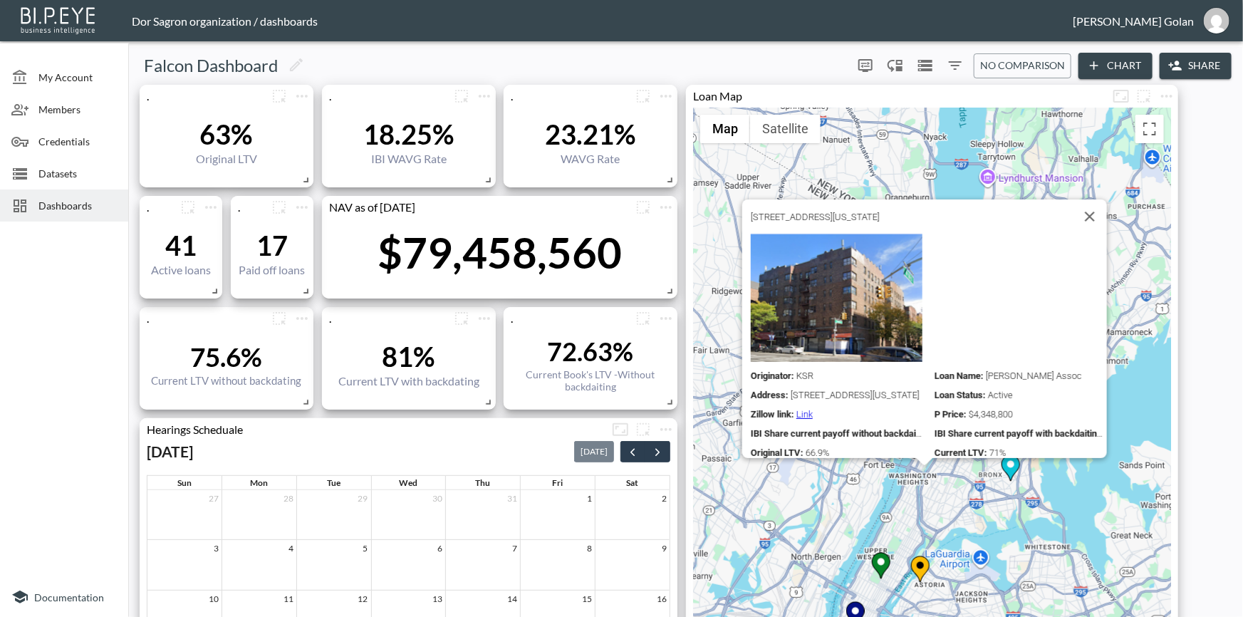
click at [830, 494] on div "To activate drag with keyboard, press Alt + Enter. Once in keyboard drag state,…" at bounding box center [932, 475] width 478 height 735
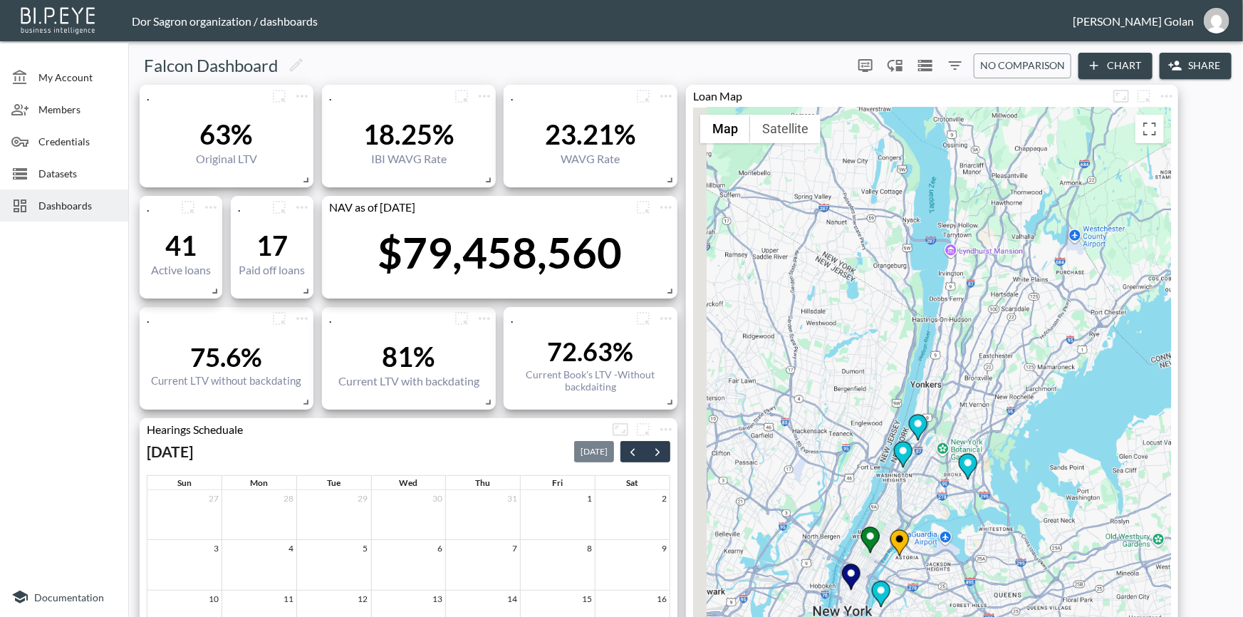
scroll to position [129, 0]
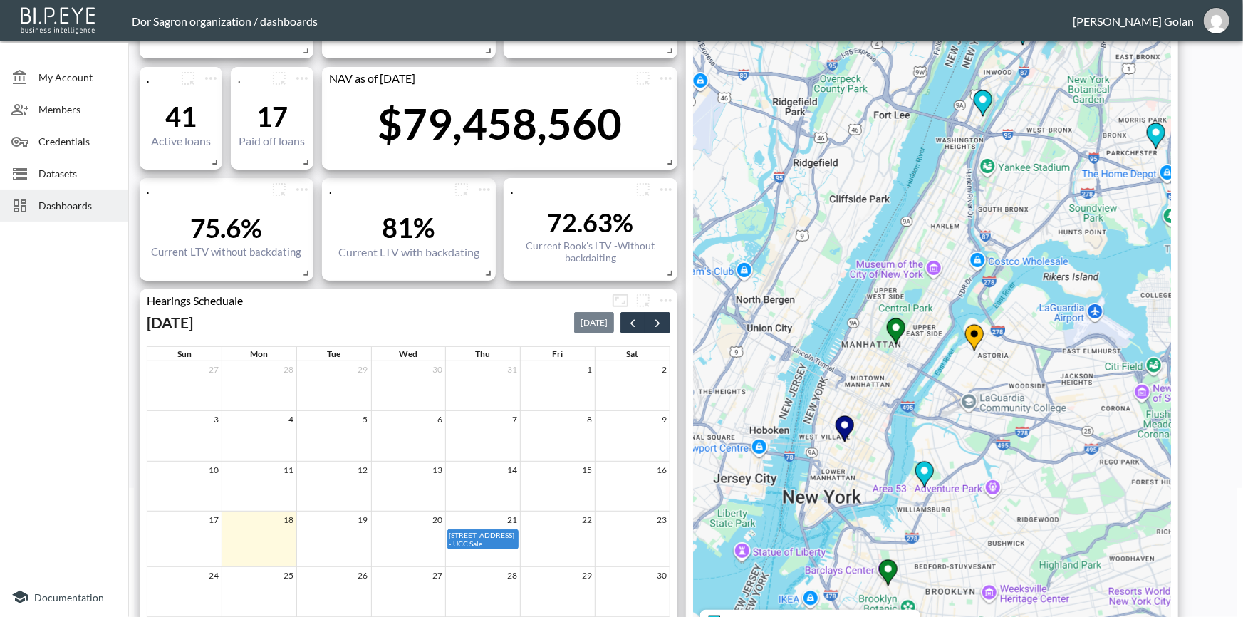
drag, startPoint x: 981, startPoint y: 420, endPoint x: 926, endPoint y: 499, distance: 96.8
click at [926, 499] on div "To activate drag with keyboard, press Alt + Enter. Once in keyboard drag state,…" at bounding box center [932, 346] width 478 height 735
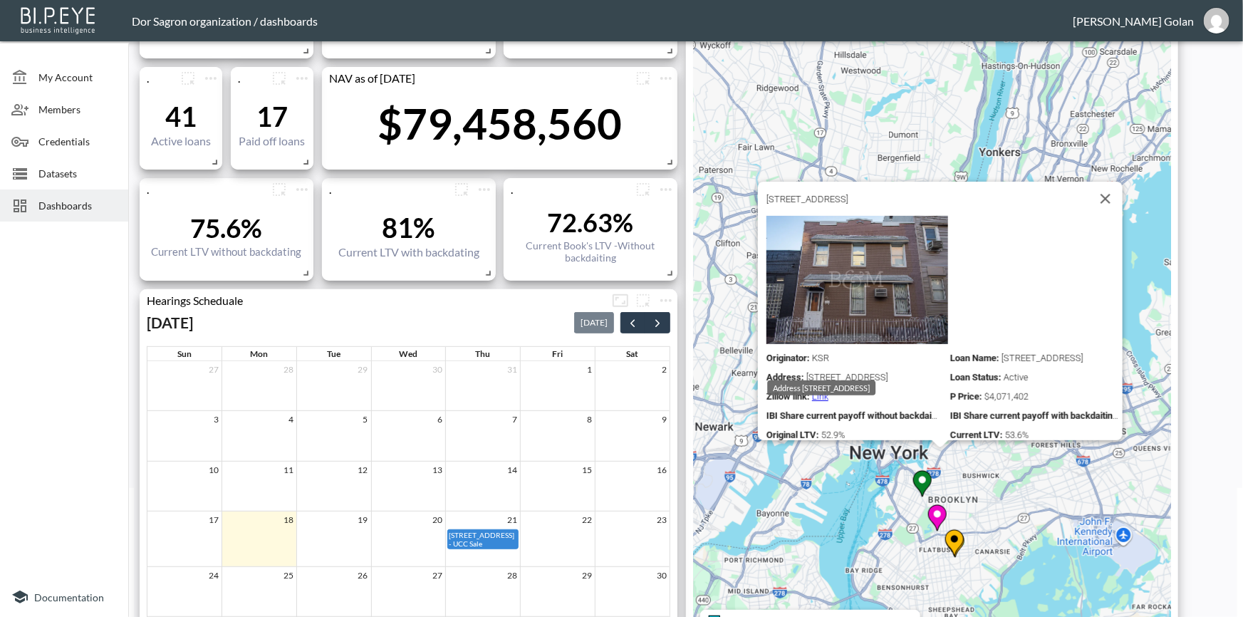
click at [821, 385] on div "Address [STREET_ADDRESS]" at bounding box center [821, 387] width 108 height 15
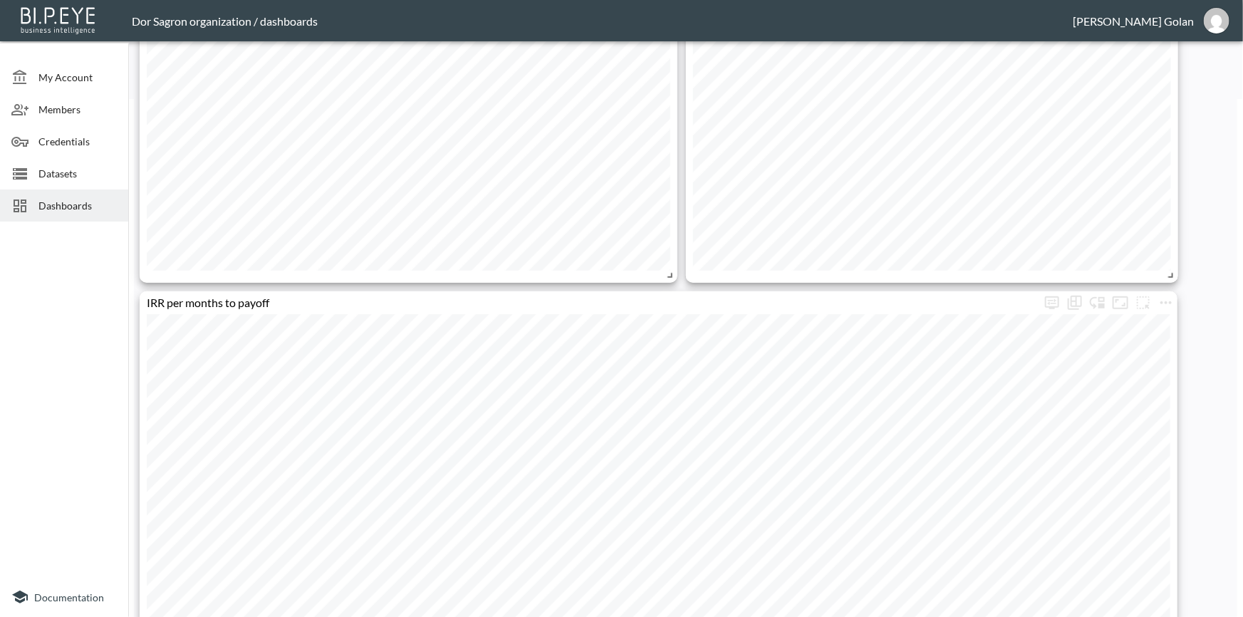
scroll to position [1036, 0]
